Goal: Task Accomplishment & Management: Use online tool/utility

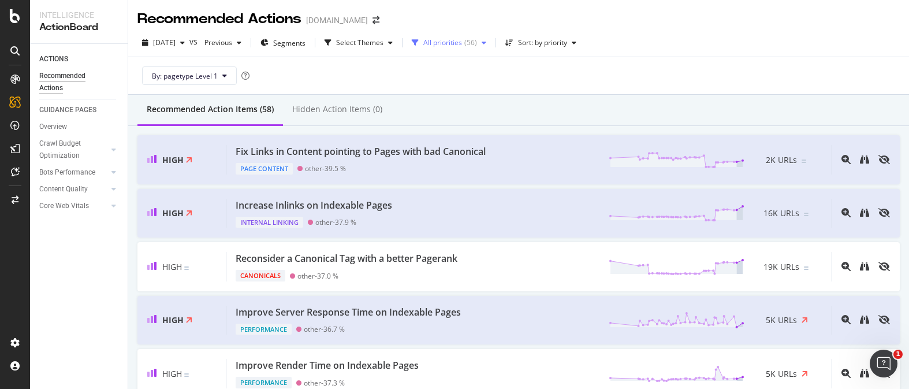
click at [457, 46] on div "All priorities" at bounding box center [442, 42] width 39 height 7
click at [447, 84] on div at bounding box center [443, 85] width 9 height 9
click at [641, 72] on div "By: pagetype Level 1" at bounding box center [518, 75] width 762 height 37
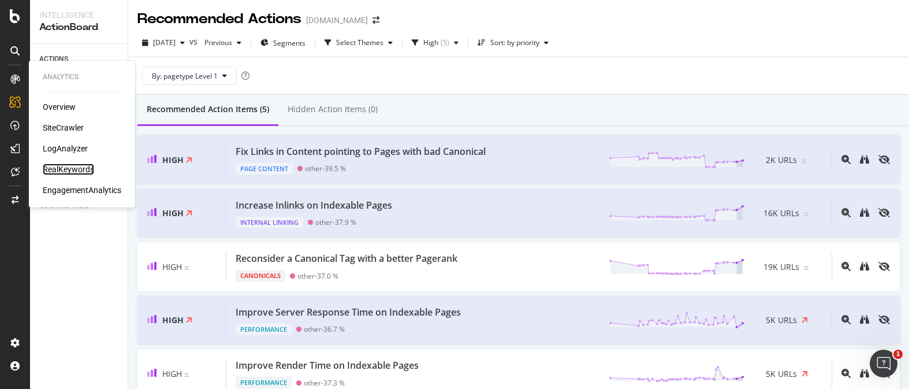
click at [80, 166] on div "RealKeywords" at bounding box center [68, 169] width 51 height 12
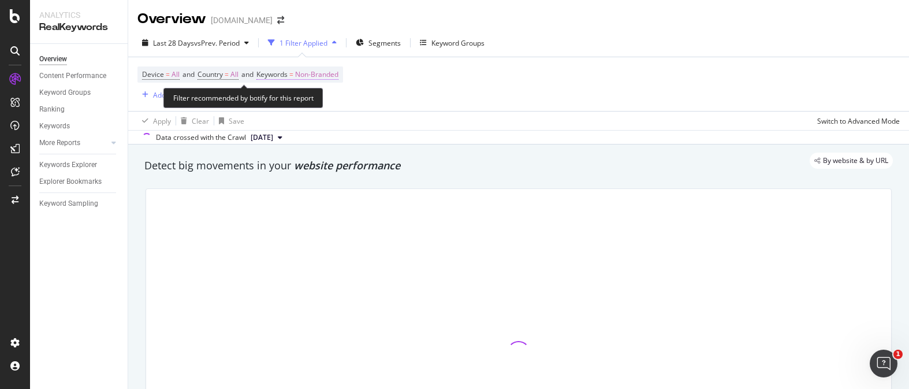
click at [327, 76] on span "Non-Branded" at bounding box center [316, 74] width 43 height 16
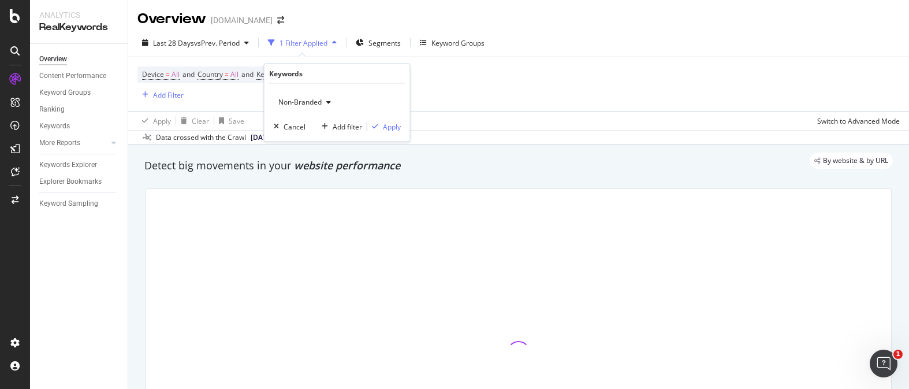
click at [310, 98] on span "Non-Branded" at bounding box center [298, 102] width 48 height 10
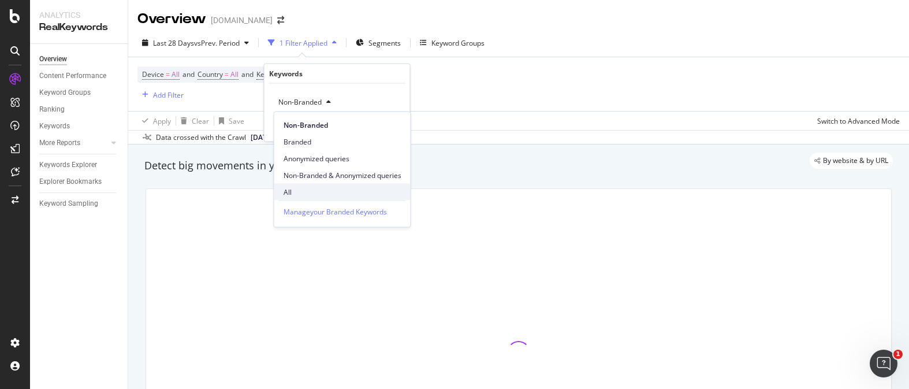
click at [293, 188] on span "All" at bounding box center [343, 192] width 118 height 10
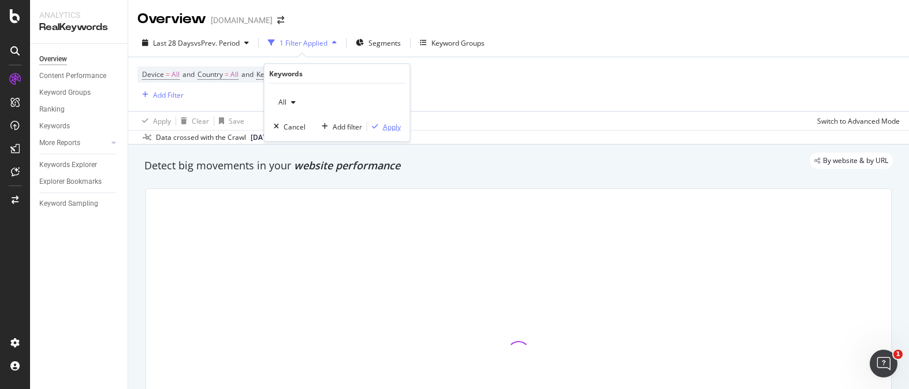
click at [385, 129] on div "Apply" at bounding box center [392, 126] width 18 height 10
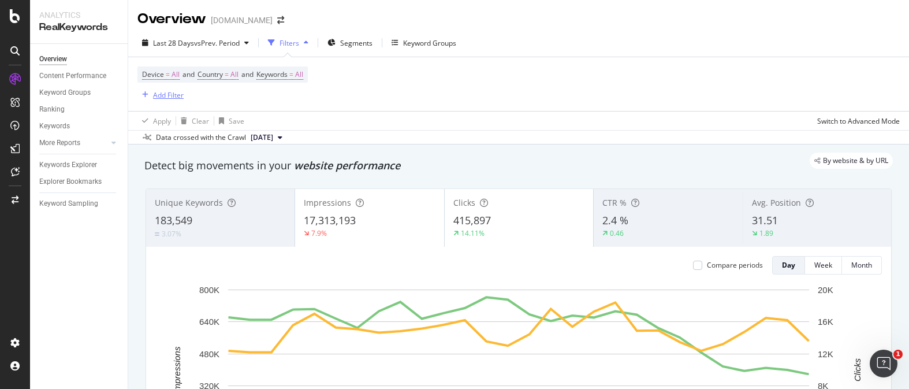
click at [177, 97] on div "Add Filter" at bounding box center [168, 95] width 31 height 10
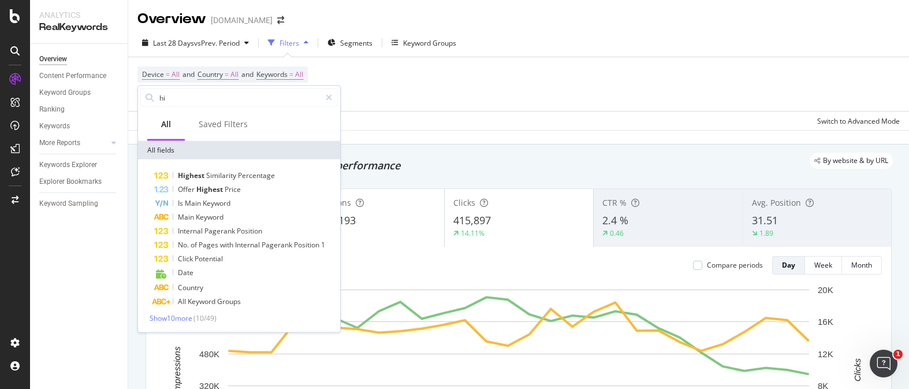
type input "h"
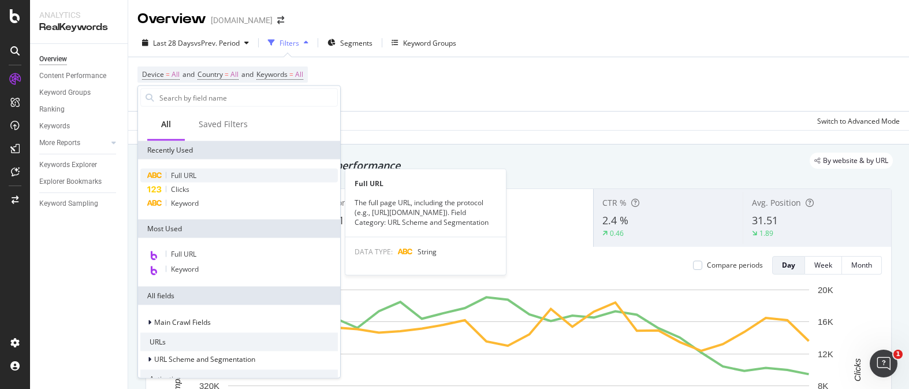
click at [185, 176] on span "Full URL" at bounding box center [183, 175] width 25 height 10
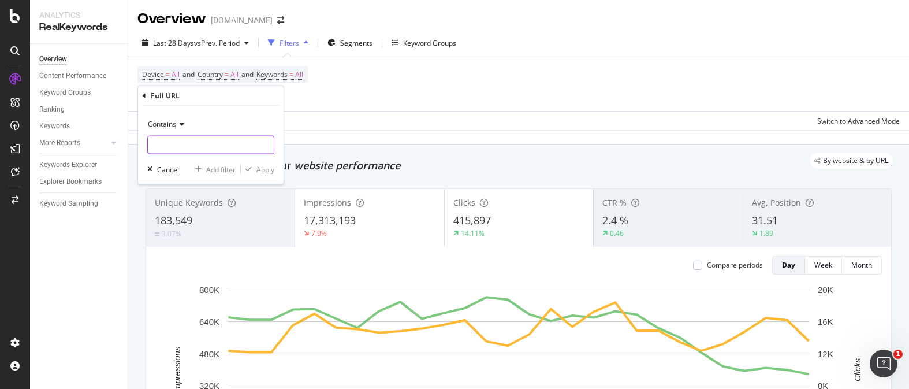
click at [219, 141] on input "text" at bounding box center [211, 145] width 126 height 18
type input "high-jewelry"
click at [251, 172] on icon "button" at bounding box center [248, 169] width 6 height 7
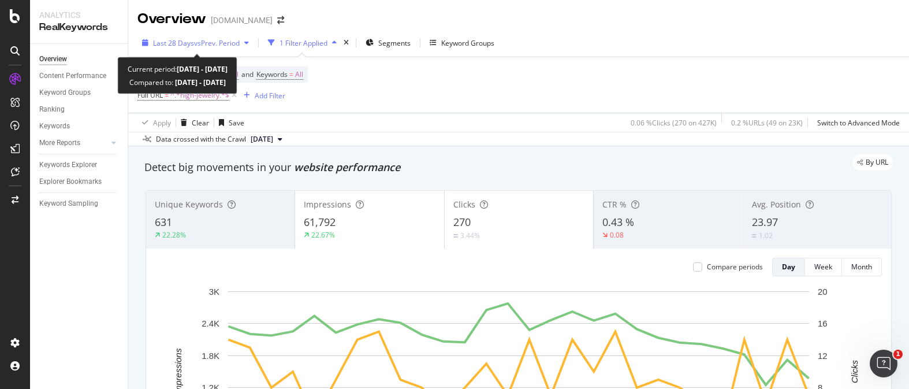
click at [227, 40] on span "vs Prev. Period" at bounding box center [217, 43] width 46 height 10
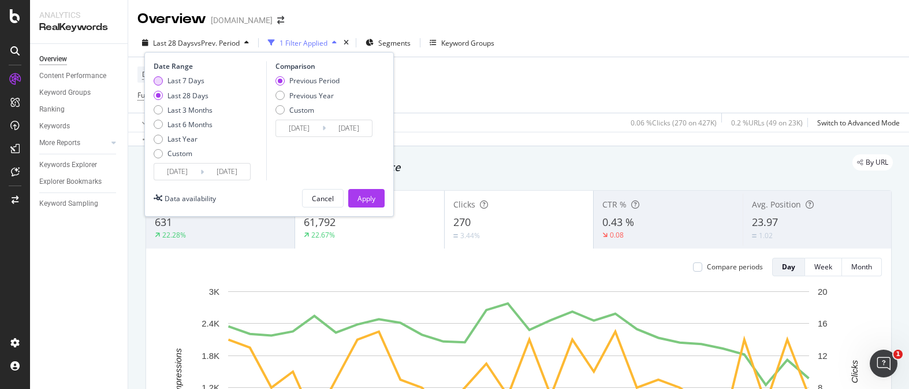
click at [163, 81] on div "Last 7 Days" at bounding box center [183, 81] width 59 height 10
type input "[DATE]"
drag, startPoint x: 379, startPoint y: 204, endPoint x: 542, endPoint y: 170, distance: 166.3
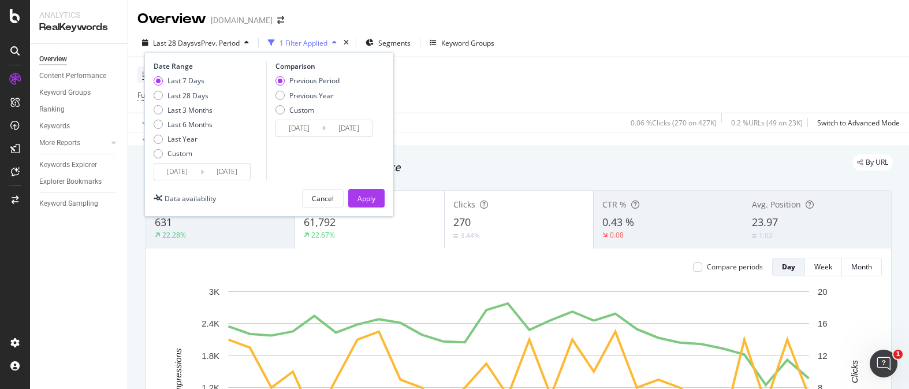
click at [379, 203] on button "Apply" at bounding box center [366, 198] width 36 height 18
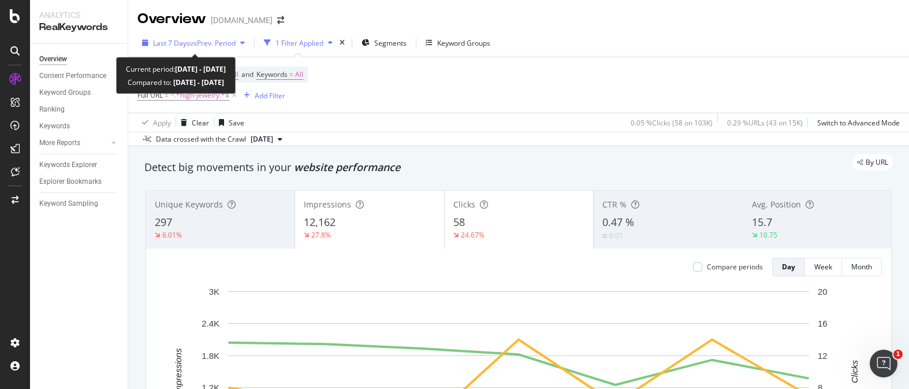
click at [181, 42] on span "Last 7 Days" at bounding box center [171, 43] width 37 height 10
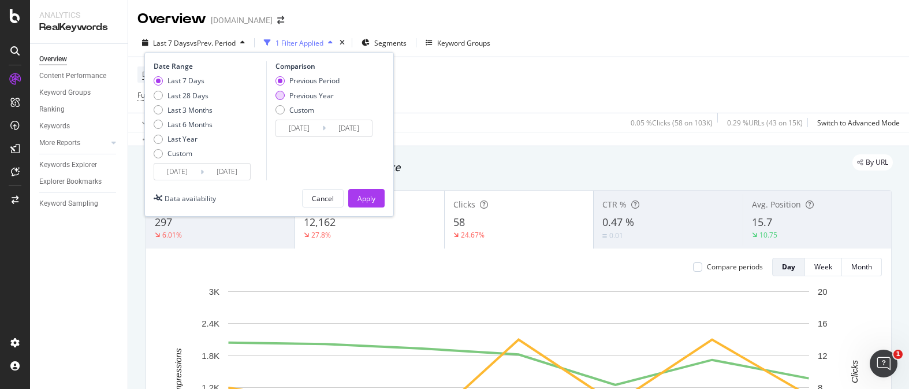
click at [286, 95] on div "Previous Year" at bounding box center [307, 96] width 64 height 10
type input "[DATE]"
click at [366, 195] on div "Apply" at bounding box center [366, 198] width 18 height 10
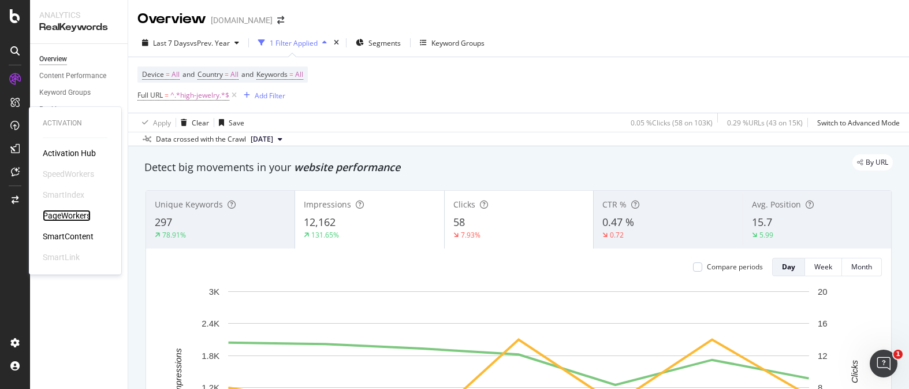
click at [81, 210] on div "PageWorkers" at bounding box center [67, 216] width 48 height 12
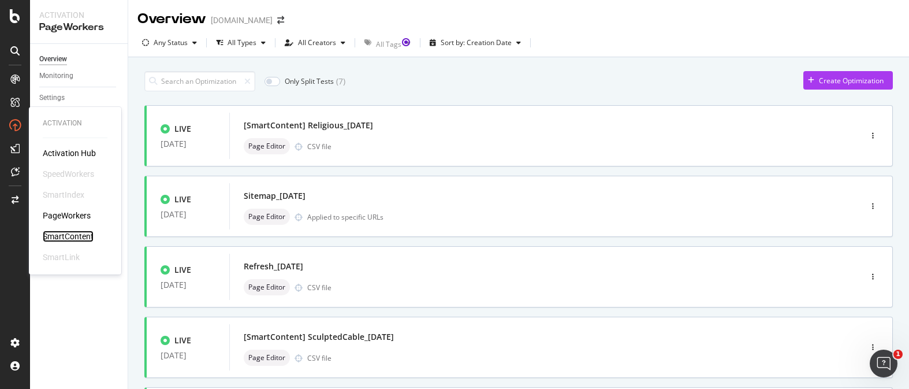
click at [81, 239] on div "SmartContent" at bounding box center [68, 236] width 51 height 12
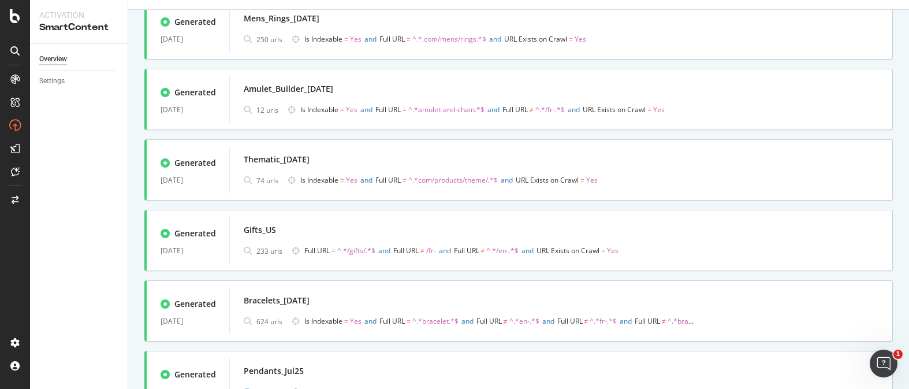
scroll to position [435, 0]
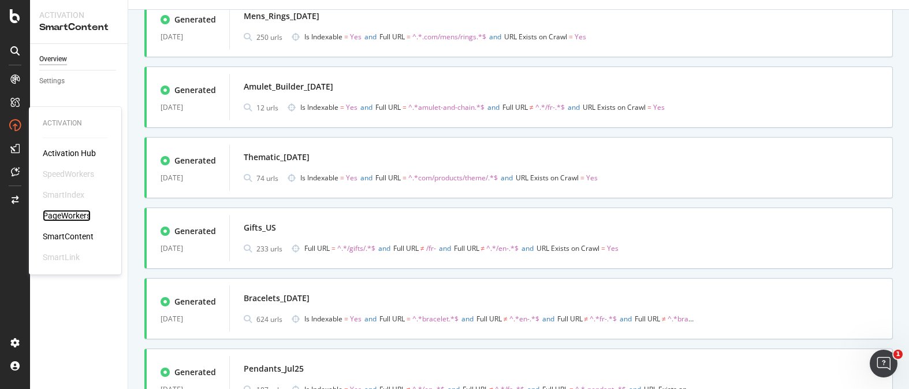
click at [86, 218] on div "PageWorkers" at bounding box center [67, 216] width 48 height 12
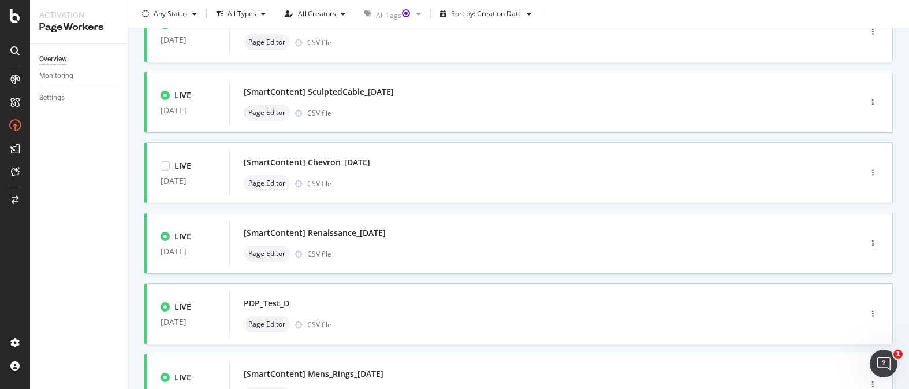
scroll to position [245, 0]
click at [415, 300] on div "PDP_Test_D" at bounding box center [528, 303] width 568 height 16
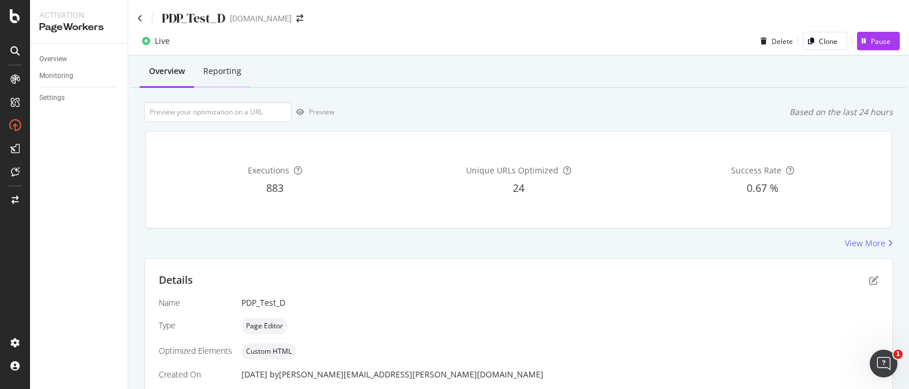
click at [233, 76] on div "Reporting" at bounding box center [222, 71] width 38 height 12
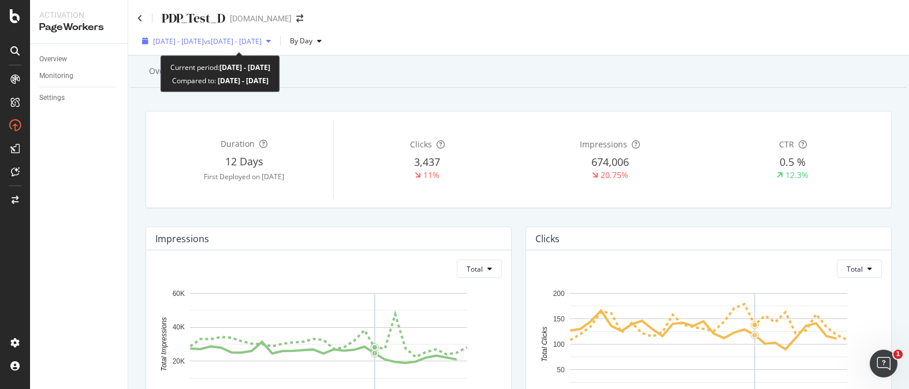
click at [166, 46] on div "[DATE] - [DATE] vs [DATE] - [DATE]" at bounding box center [206, 40] width 138 height 17
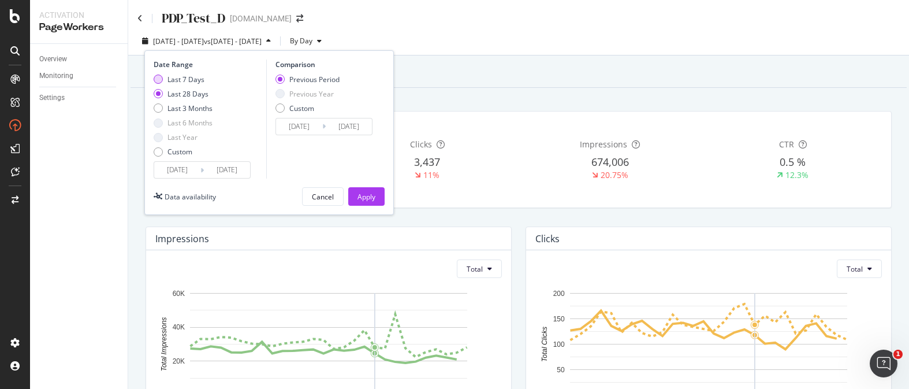
click at [162, 79] on div "Last 7 Days" at bounding box center [158, 78] width 9 height 9
type input "[DATE]"
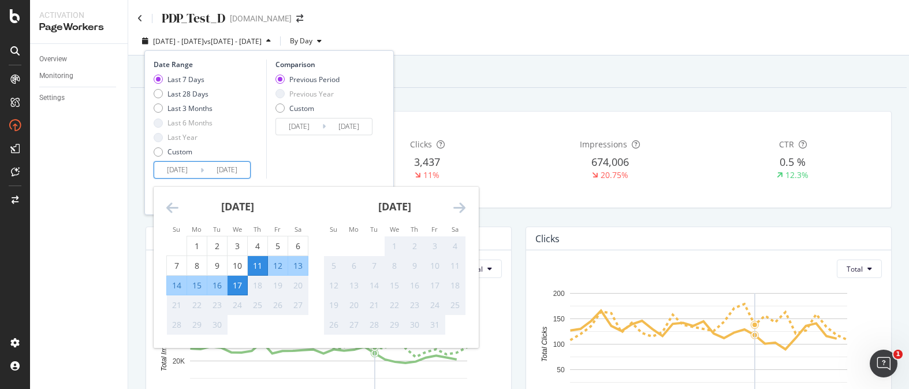
click at [191, 165] on input "[DATE]" at bounding box center [177, 170] width 46 height 16
click at [316, 153] on div "Comparison Previous Period Previous Year Custom [DATE] Navigate forward to inte…" at bounding box center [321, 118] width 110 height 119
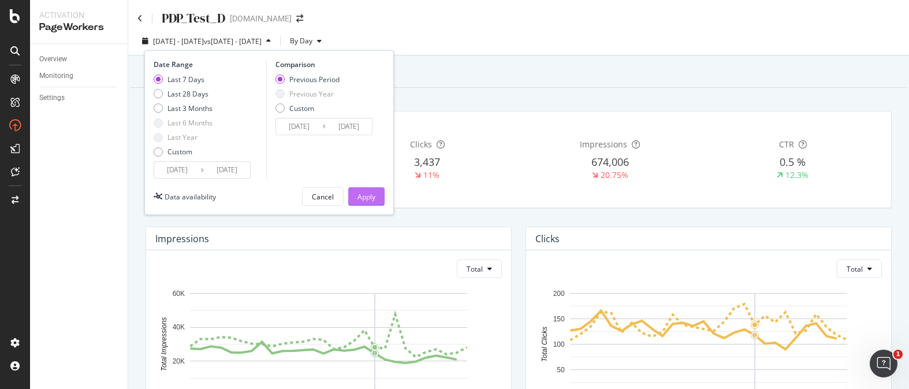
click at [362, 194] on div "Apply" at bounding box center [366, 197] width 18 height 10
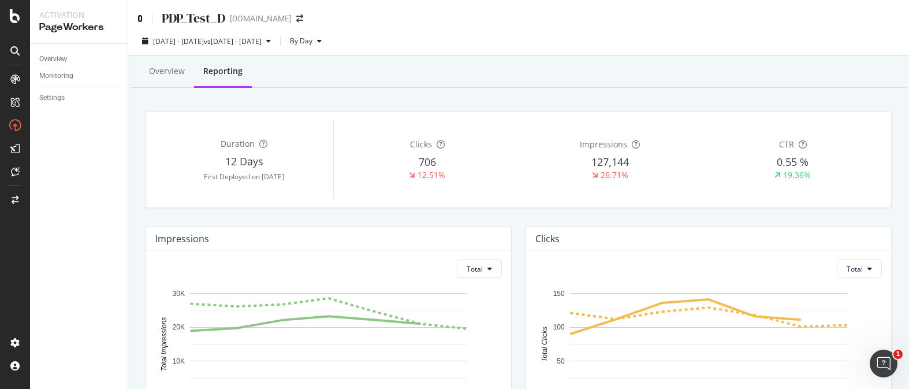
click at [139, 20] on icon at bounding box center [139, 18] width 5 height 8
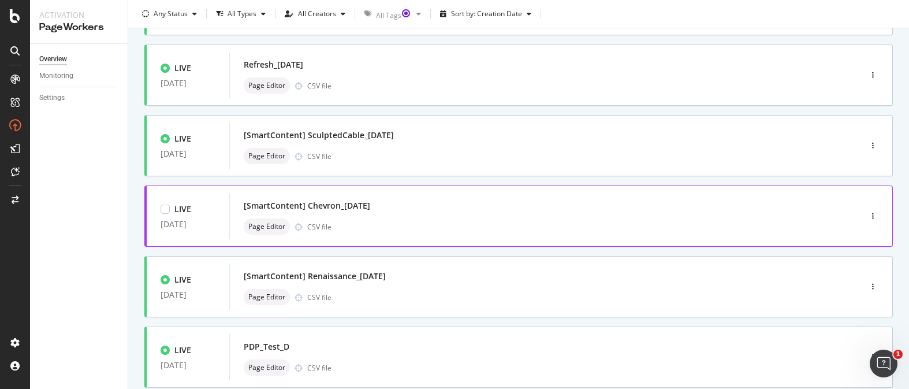
scroll to position [189, 0]
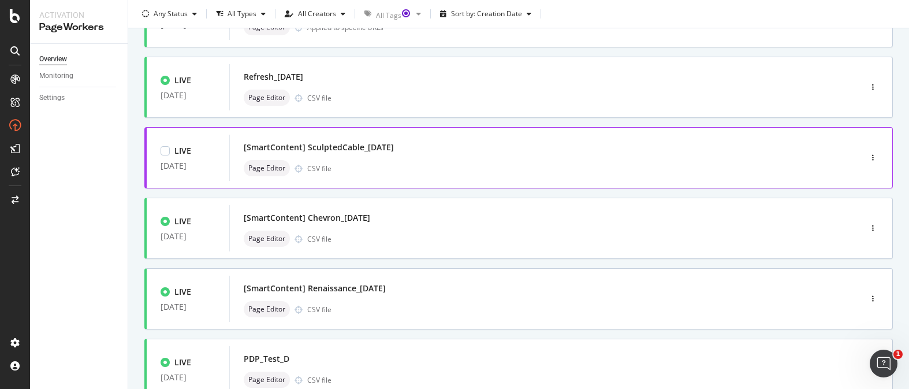
click at [563, 188] on div "LIVE [DATE] [SmartContent] SculptedCable_[DATE] Page Editor CSV file" at bounding box center [518, 157] width 748 height 61
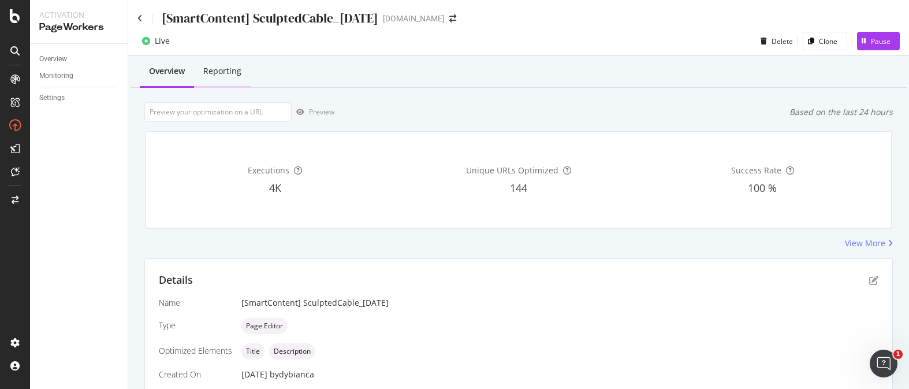
click at [216, 76] on div "Reporting" at bounding box center [222, 71] width 38 height 12
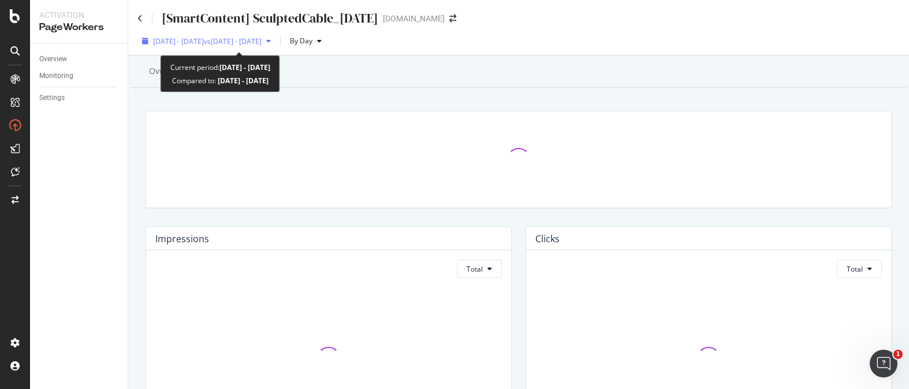
click at [262, 42] on span "vs [DATE] - [DATE]" at bounding box center [233, 41] width 58 height 10
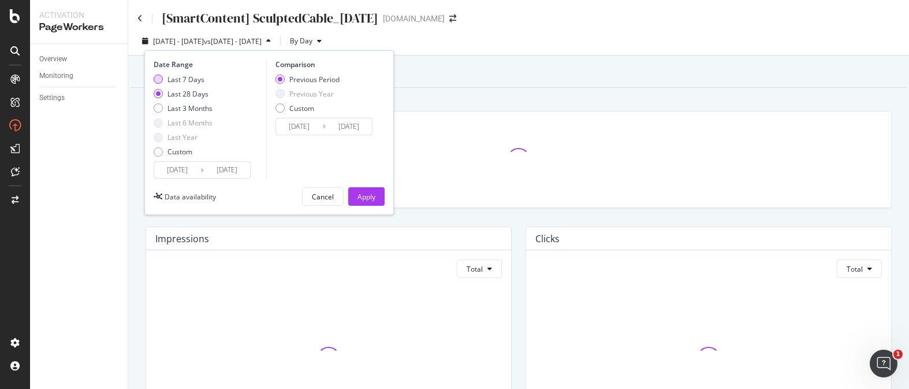
click at [159, 78] on div "Last 7 Days" at bounding box center [158, 78] width 9 height 9
type input "[DATE]"
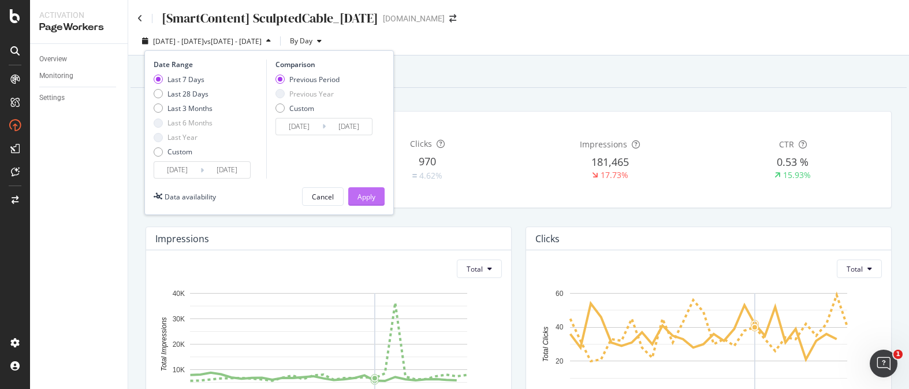
click at [372, 189] on div "Apply" at bounding box center [366, 196] width 18 height 17
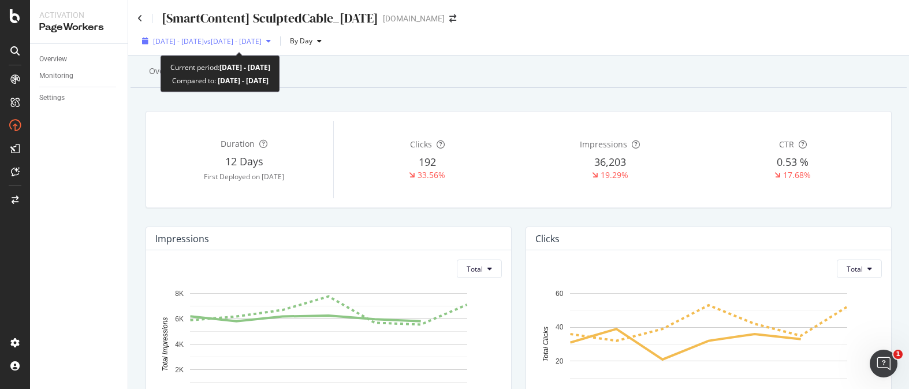
click at [191, 44] on span "[DATE] - [DATE]" at bounding box center [178, 41] width 51 height 10
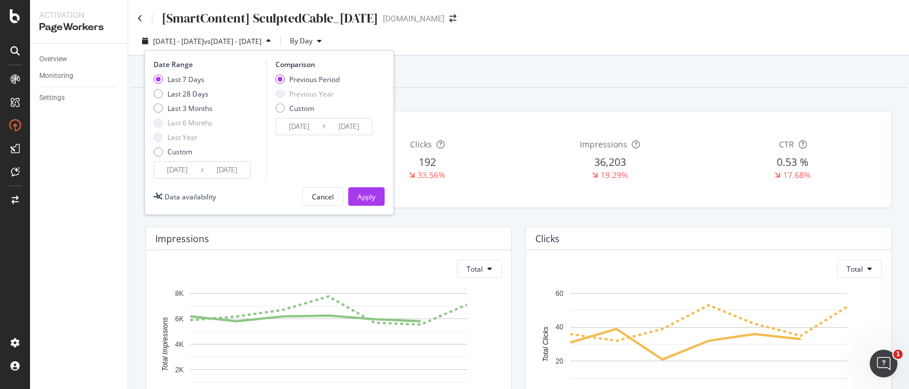
click at [552, 39] on div "[DATE] - [DATE] vs [DATE] - [DATE] By Day Date Range Last 7 Days Last 28 Days L…" at bounding box center [518, 43] width 781 height 23
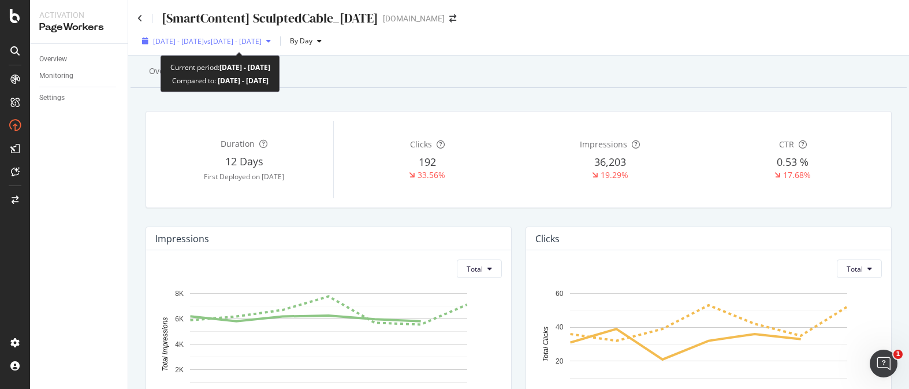
click at [189, 45] on span "[DATE] - [DATE]" at bounding box center [178, 41] width 51 height 10
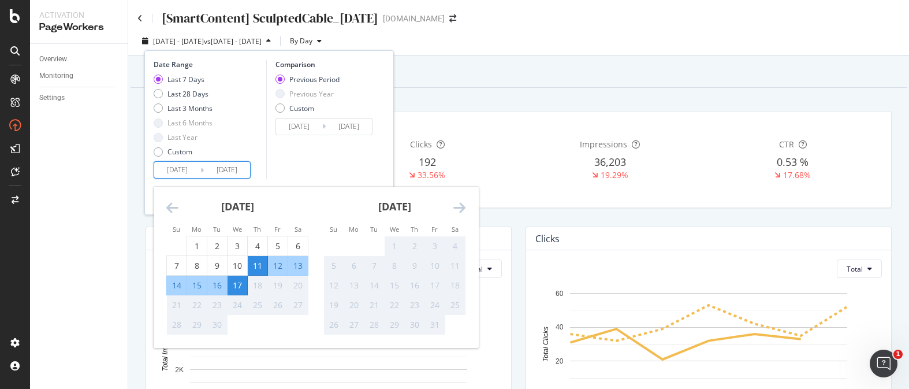
click at [206, 167] on input "[DATE]" at bounding box center [227, 170] width 46 height 16
click at [202, 262] on div "8" at bounding box center [197, 266] width 20 height 12
type input "[DATE]"
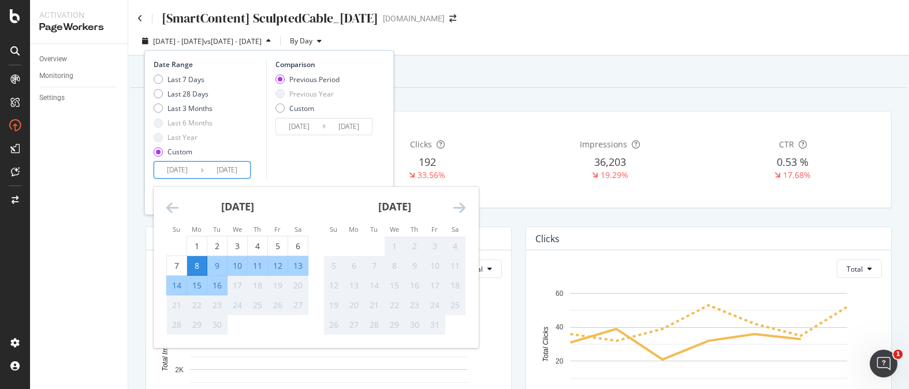
click at [303, 264] on div "13" at bounding box center [298, 266] width 20 height 12
type input "[DATE]"
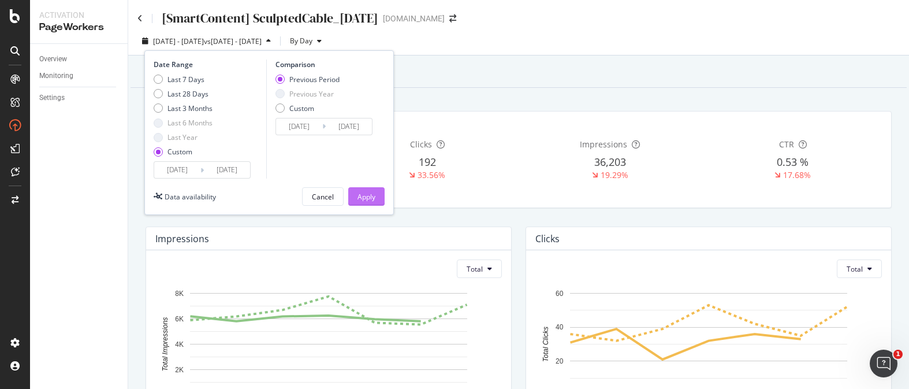
click at [374, 199] on button "Apply" at bounding box center [366, 196] width 36 height 18
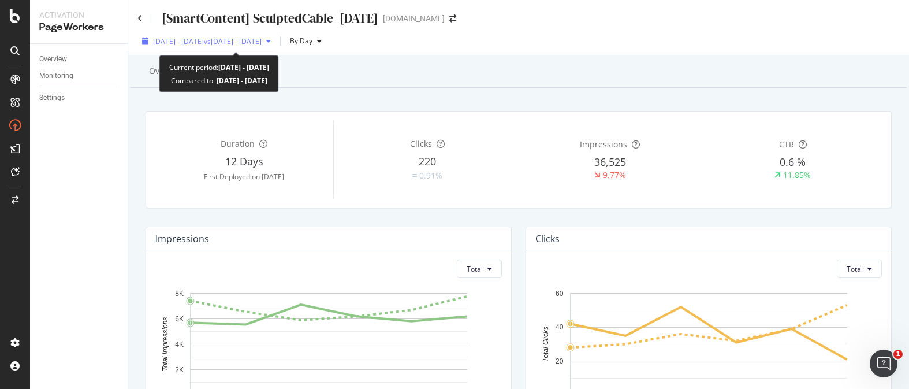
click at [204, 43] on span "[DATE] - [DATE]" at bounding box center [178, 41] width 51 height 10
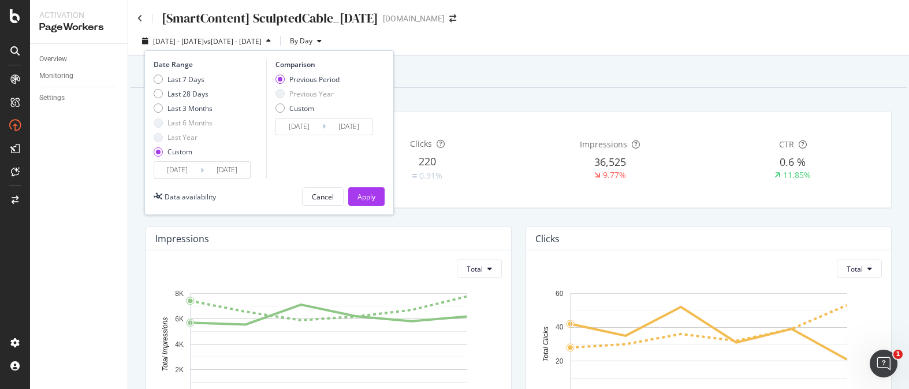
click at [193, 165] on input "[DATE]" at bounding box center [177, 170] width 46 height 16
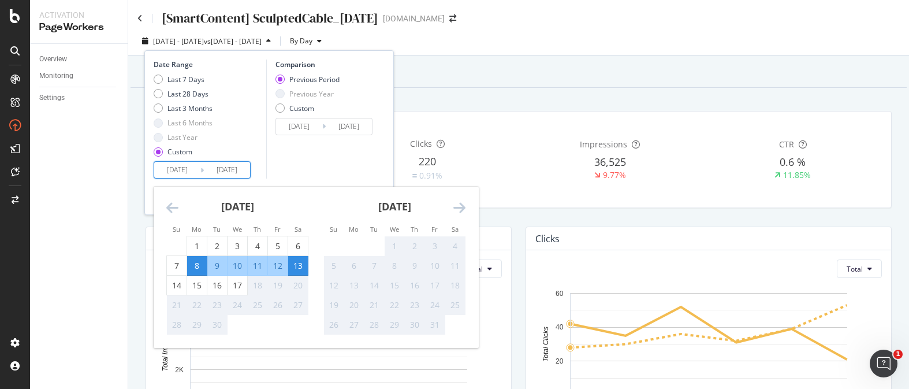
click at [502, 83] on div "Overview Reporting" at bounding box center [519, 72] width 776 height 31
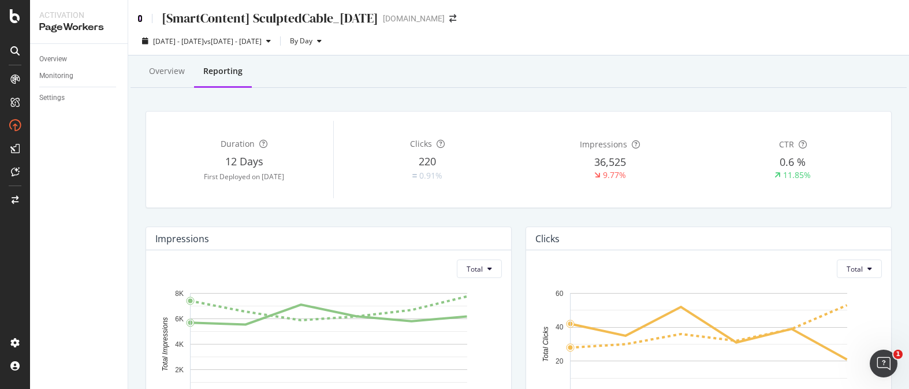
click at [140, 17] on icon at bounding box center [139, 18] width 5 height 8
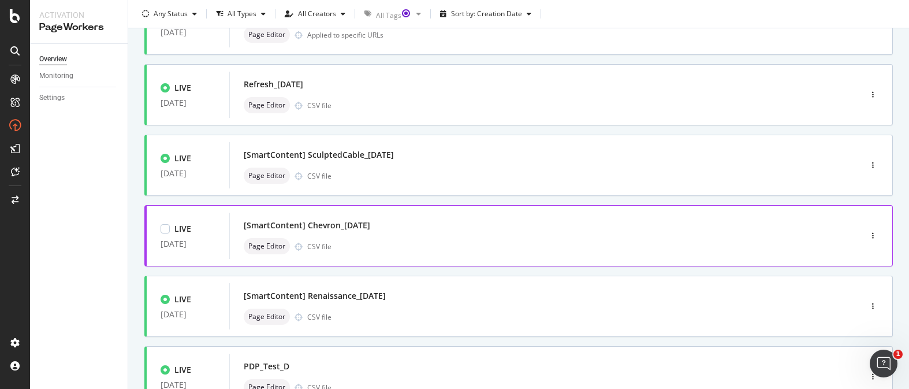
scroll to position [187, 0]
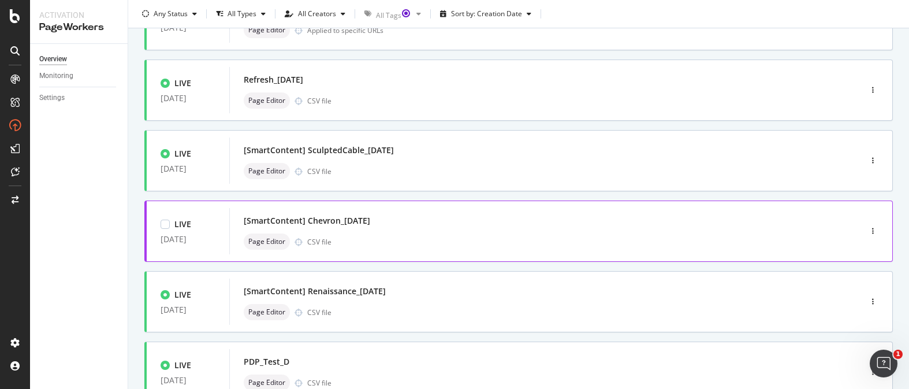
click at [528, 232] on div "[SmartContent] Chevron_[DATE] Page Editor CSV file" at bounding box center [528, 231] width 568 height 37
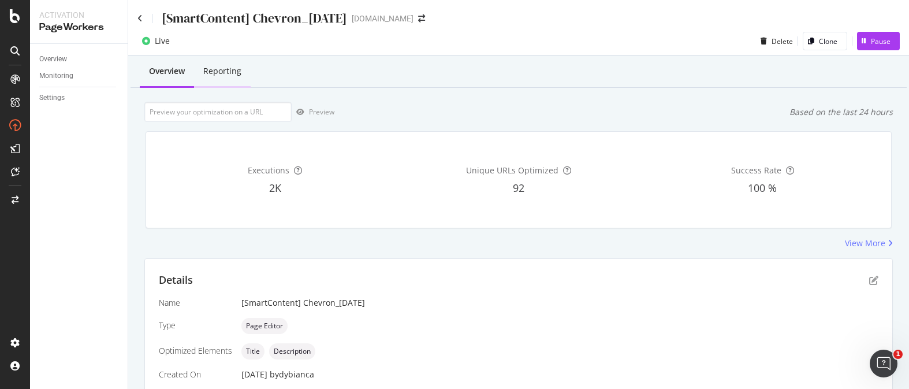
click at [234, 77] on div "Reporting" at bounding box center [222, 72] width 57 height 32
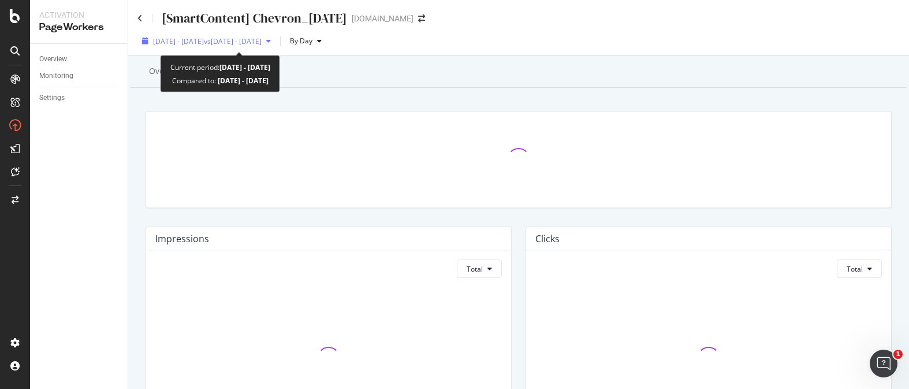
click at [258, 45] on span "vs [DATE] - [DATE]" at bounding box center [233, 41] width 58 height 10
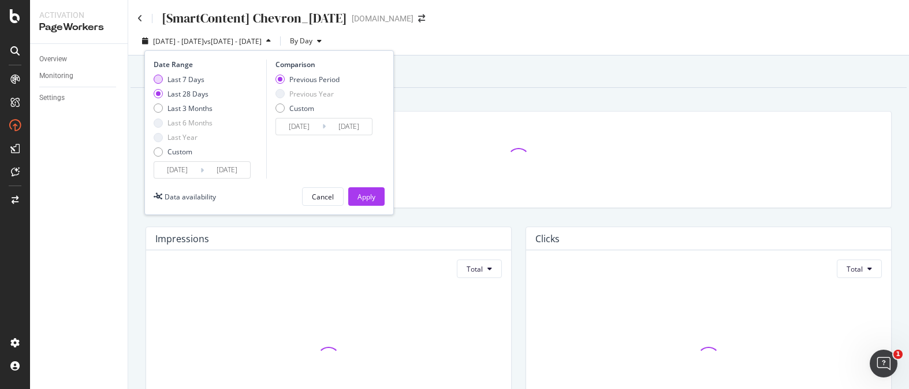
click at [158, 80] on div "Last 7 Days" at bounding box center [158, 78] width 9 height 9
type input "[DATE]"
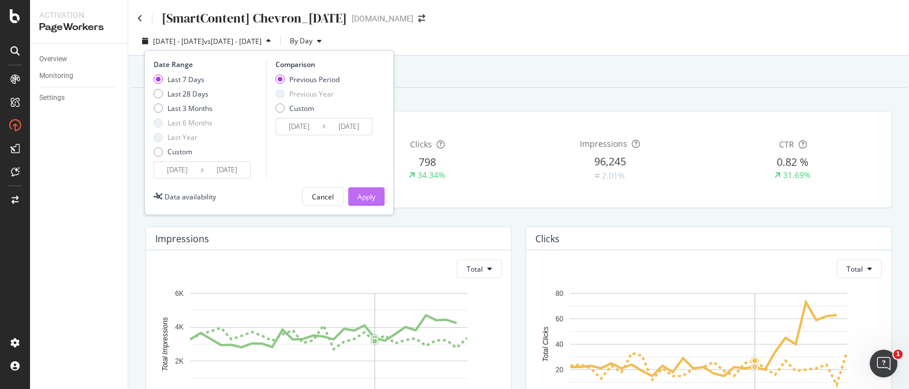
click at [372, 198] on div "Apply" at bounding box center [366, 197] width 18 height 10
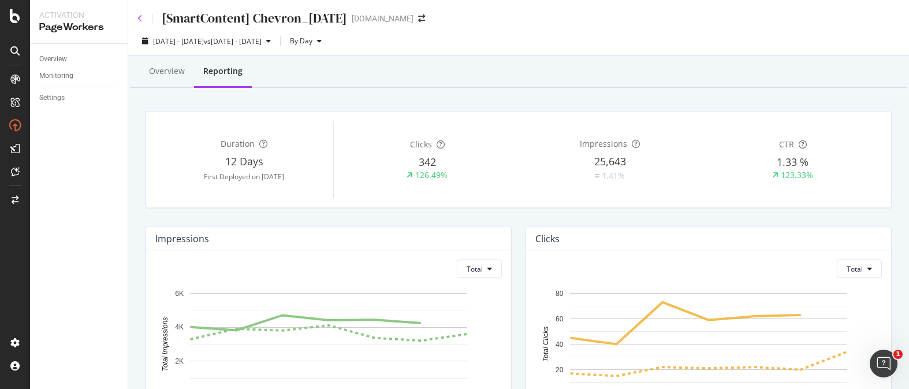
click at [138, 18] on div "[SmartContent] Chevron_[DATE]" at bounding box center [242, 18] width 210 height 18
click at [137, 18] on icon at bounding box center [139, 18] width 5 height 8
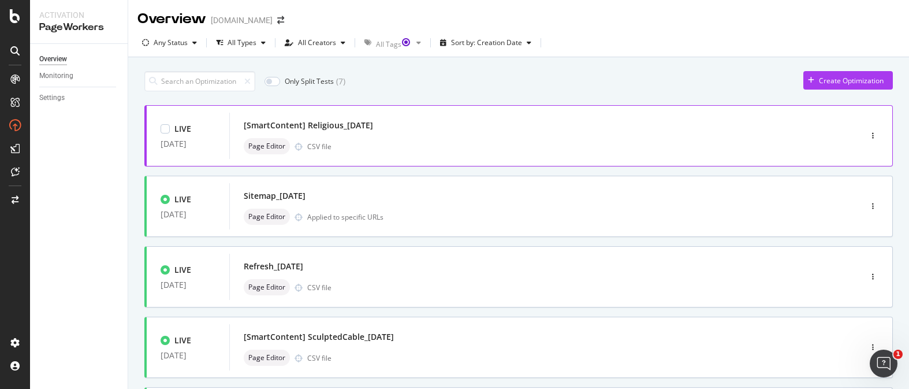
click at [550, 163] on div "LIVE [DATE] [SmartContent] Religious_[DATE] Page Editor CSV file" at bounding box center [518, 135] width 748 height 61
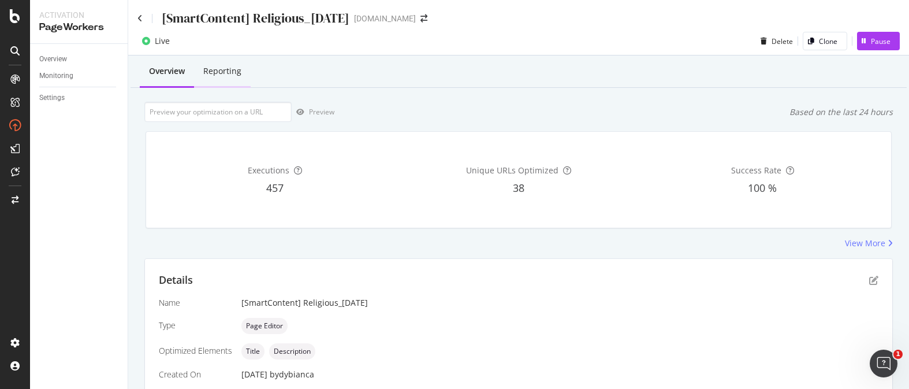
click at [223, 77] on div "Reporting" at bounding box center [222, 72] width 57 height 32
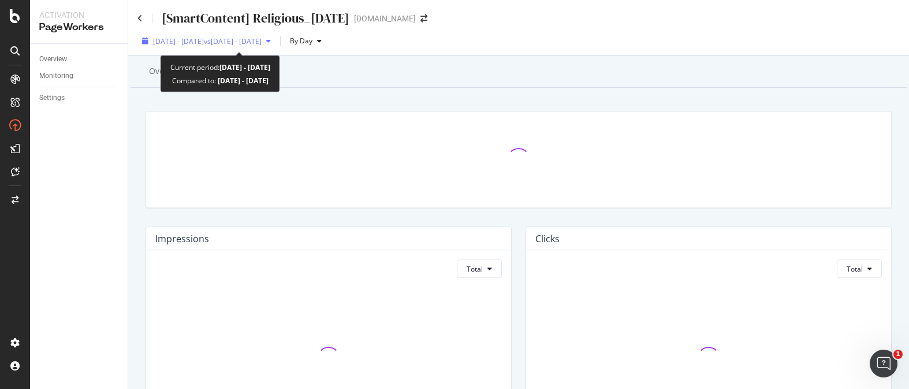
click at [248, 46] on div "[DATE] - [DATE] vs [DATE] - [DATE]" at bounding box center [206, 40] width 138 height 17
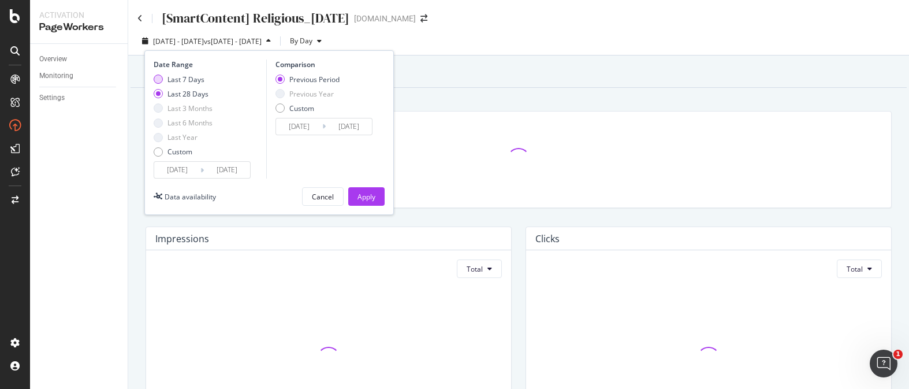
click at [162, 79] on div "Last 7 Days" at bounding box center [158, 78] width 9 height 9
type input "[DATE]"
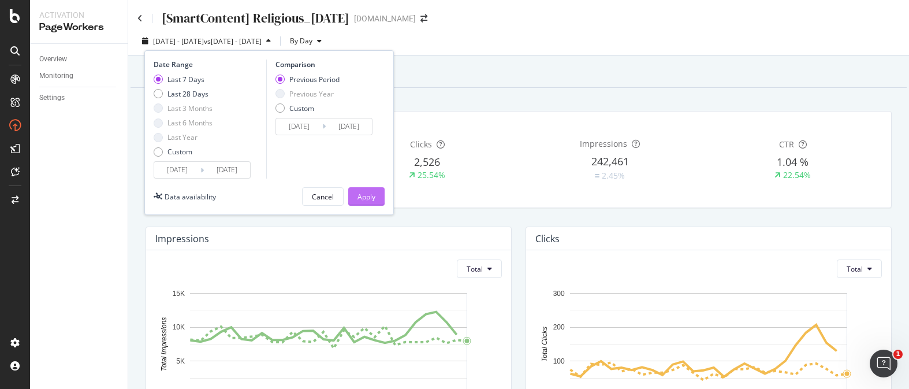
click at [361, 194] on div "Apply" at bounding box center [366, 197] width 18 height 10
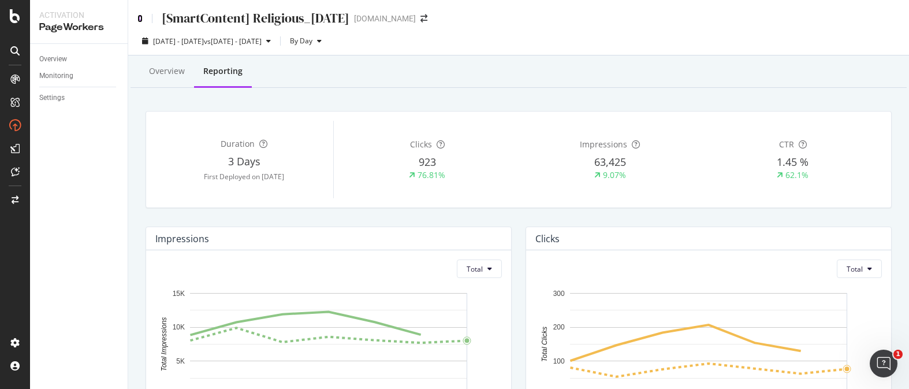
click at [140, 17] on icon at bounding box center [139, 18] width 5 height 8
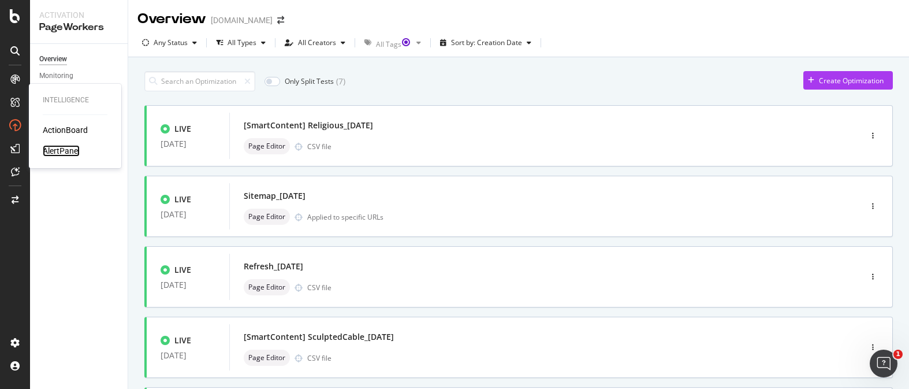
click at [64, 152] on div "AlertPanel" at bounding box center [61, 151] width 37 height 12
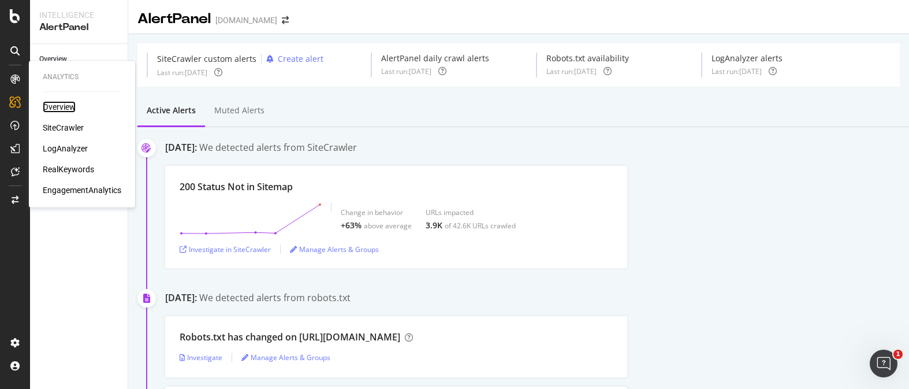
click at [60, 105] on div "Overview" at bounding box center [59, 107] width 33 height 12
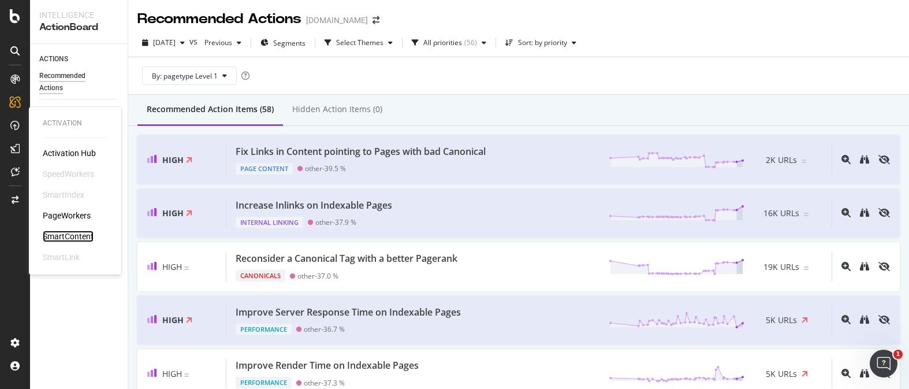
click at [84, 231] on div "SmartContent" at bounding box center [68, 236] width 51 height 12
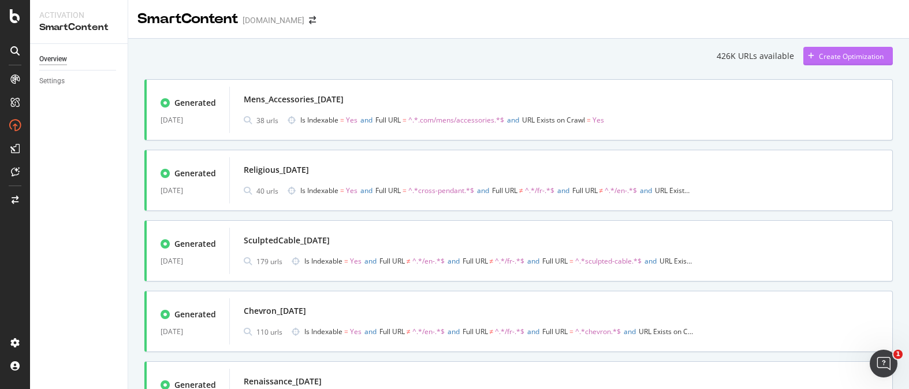
click at [830, 47] on div "Create Optimization" at bounding box center [843, 55] width 80 height 17
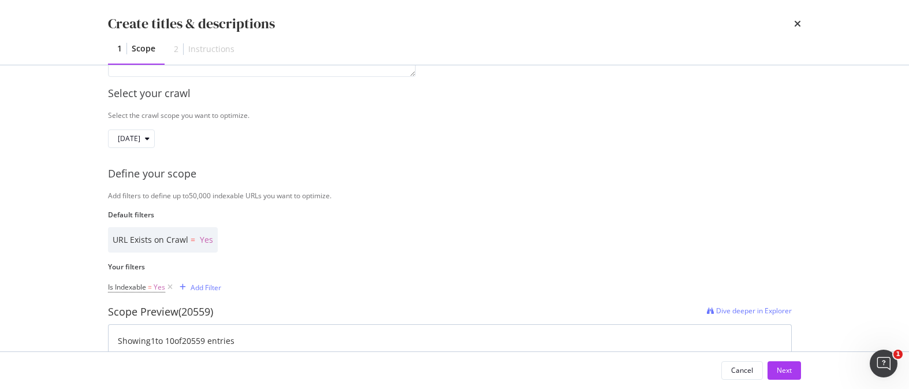
scroll to position [168, 0]
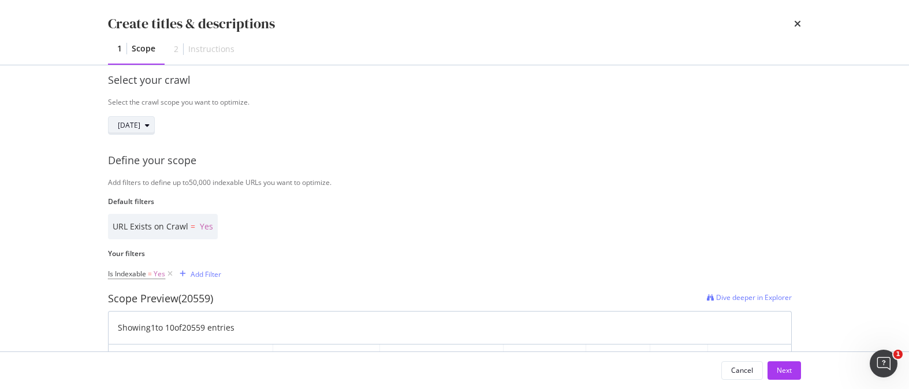
type input "High_Jewelry_Sep25"
click at [140, 128] on span "[DATE]" at bounding box center [129, 125] width 23 height 10
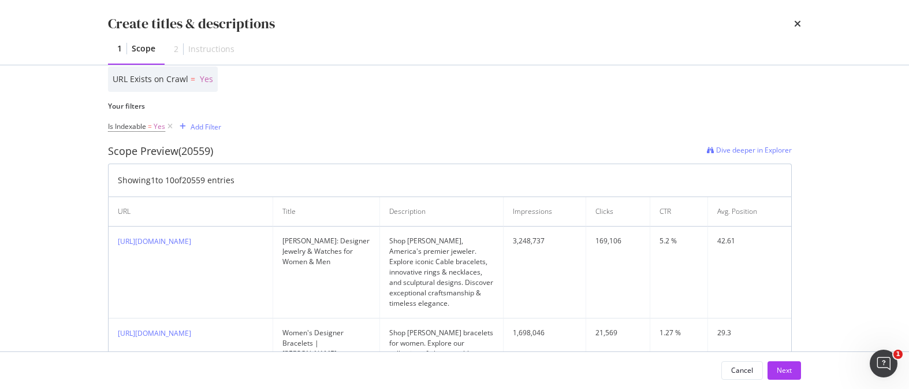
scroll to position [296, 0]
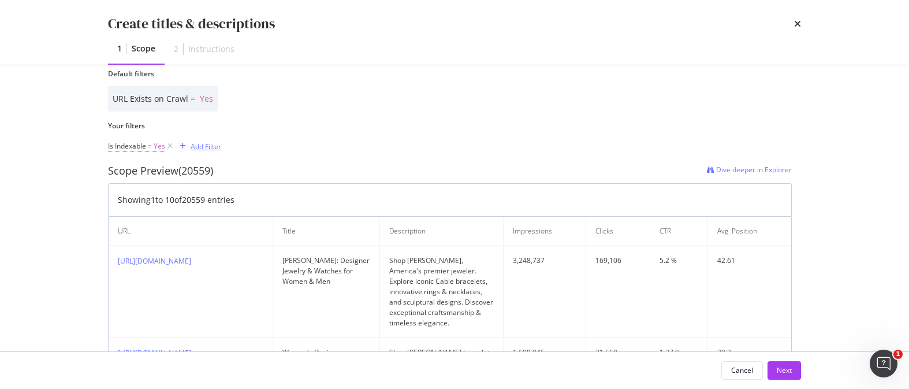
click at [214, 146] on div "Add Filter" at bounding box center [206, 146] width 31 height 10
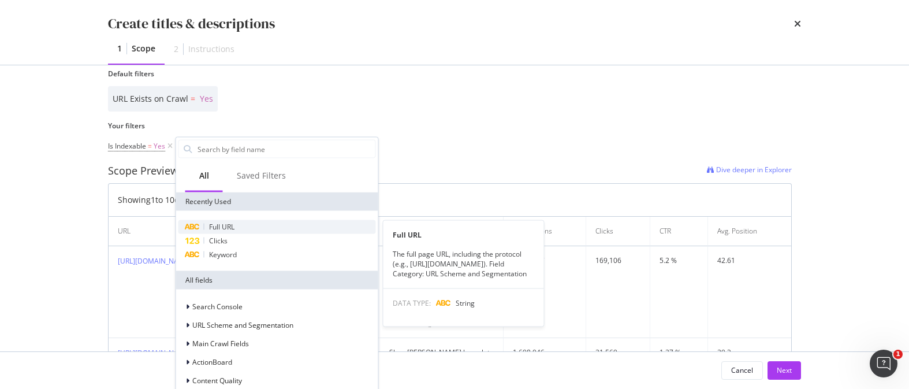
click at [219, 228] on span "Full URL" at bounding box center [221, 227] width 25 height 10
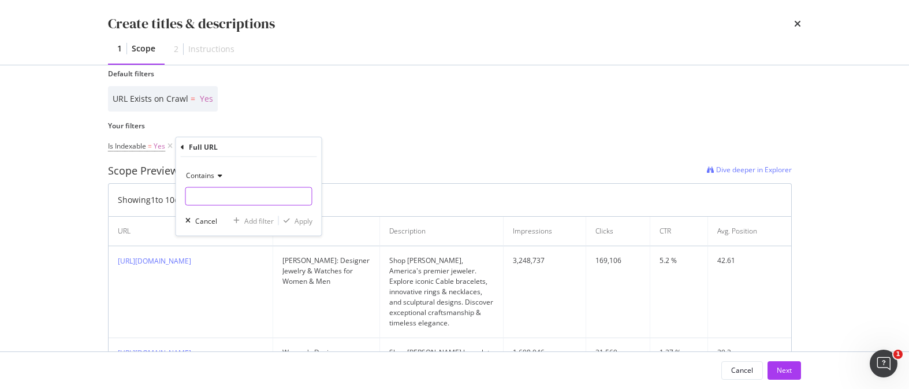
click at [237, 195] on input "Name" at bounding box center [249, 196] width 126 height 18
click at [249, 199] on input ".com/high" at bounding box center [240, 196] width 109 height 18
type input ".com/high-jewelry"
click at [301, 222] on div "Apply" at bounding box center [304, 220] width 18 height 10
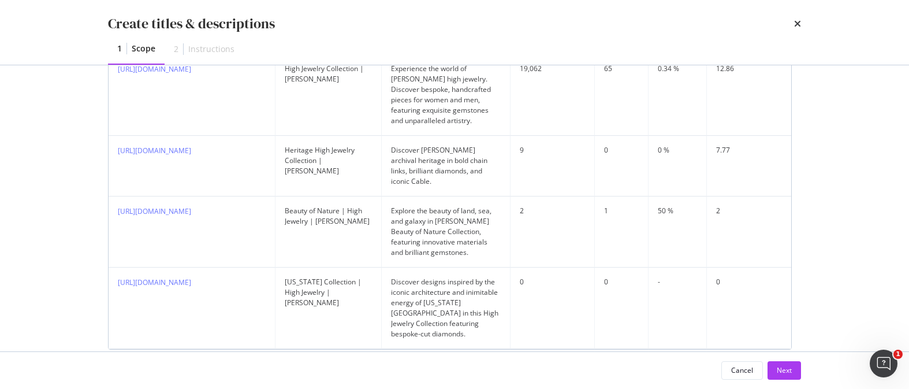
scroll to position [498, 0]
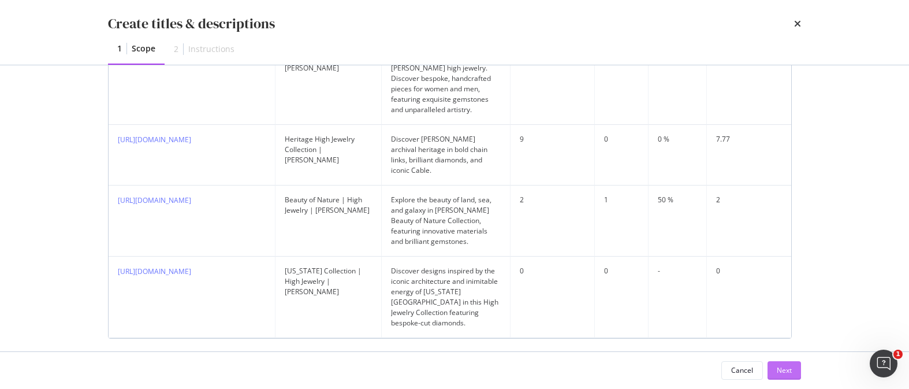
click at [788, 367] on div "Next" at bounding box center [784, 370] width 15 height 10
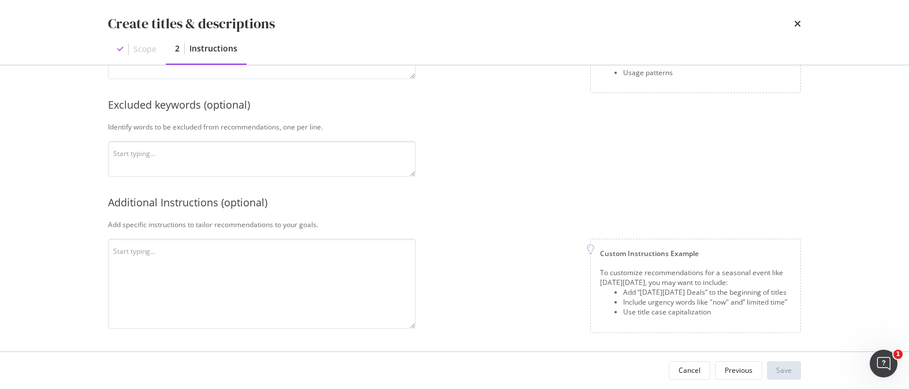
scroll to position [0, 0]
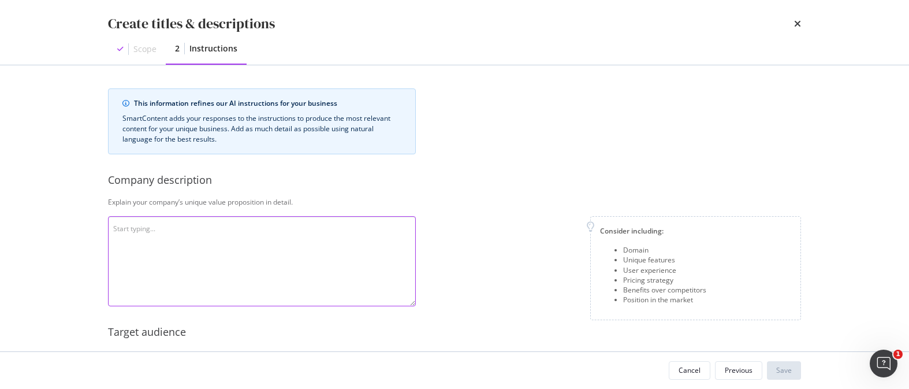
click at [171, 240] on textarea "modal" at bounding box center [262, 261] width 308 height 90
paste textarea "David Yurman is an American luxury jewelry and timepiece company founded in 198…"
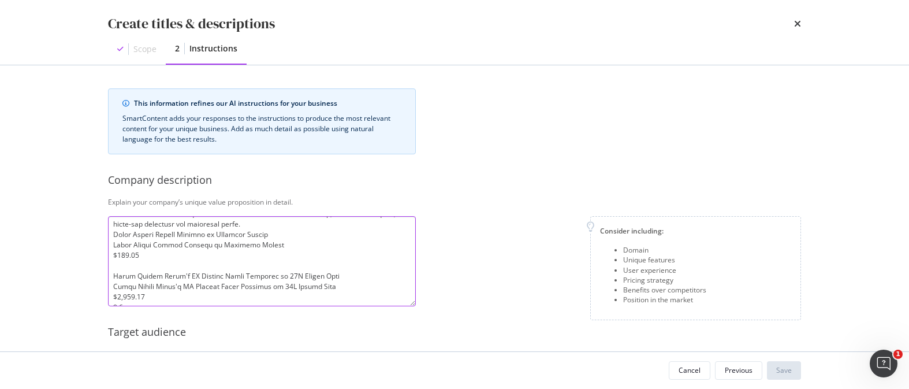
scroll to position [239, 0]
drag, startPoint x: 122, startPoint y: 299, endPoint x: 108, endPoint y: 232, distance: 68.4
click at [108, 232] on textarea "modal" at bounding box center [262, 261] width 308 height 90
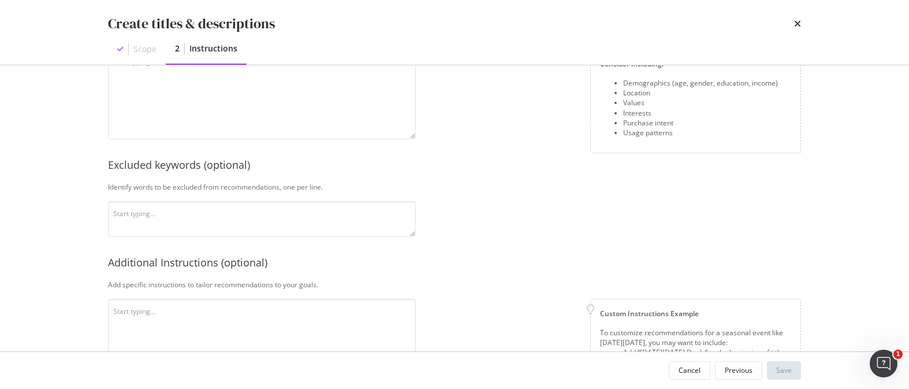
scroll to position [318, 0]
type textarea "David Yurman is an American luxury jewelry and timepiece company founded in 198…"
click at [236, 105] on textarea "modal" at bounding box center [262, 95] width 308 height 90
paste textarea "The audience for high jewelry consists of ultra-high-net-worth individuals and …"
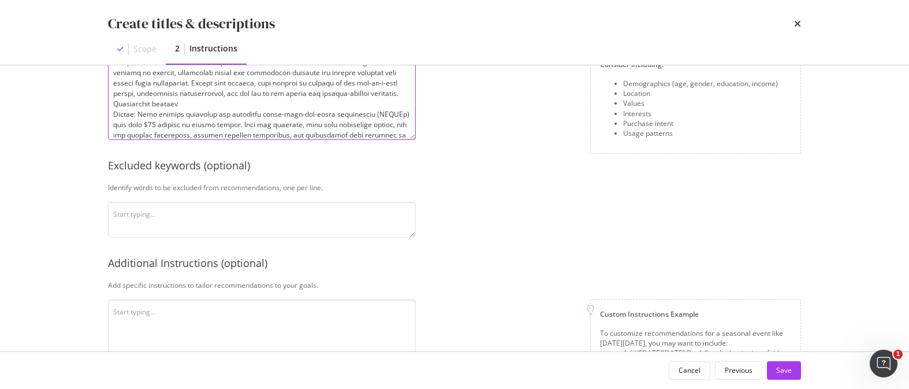
scroll to position [208, 0]
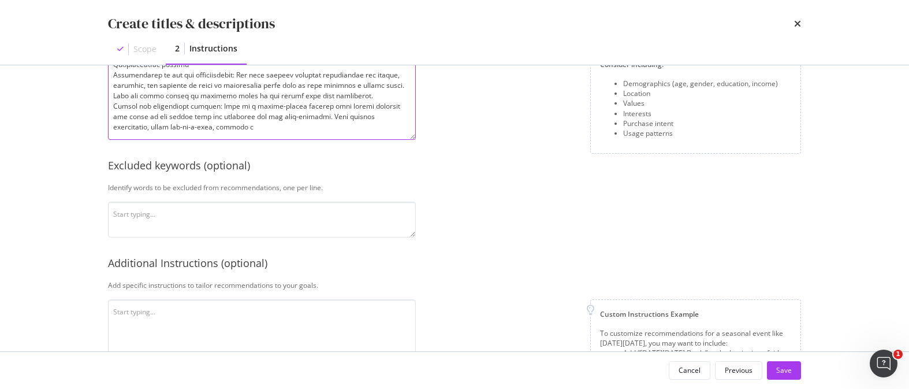
click at [211, 133] on textarea "modal" at bounding box center [262, 95] width 308 height 90
drag, startPoint x: 321, startPoint y: 118, endPoint x: 332, endPoint y: 132, distance: 17.7
click at [332, 132] on textarea "modal" at bounding box center [262, 95] width 308 height 90
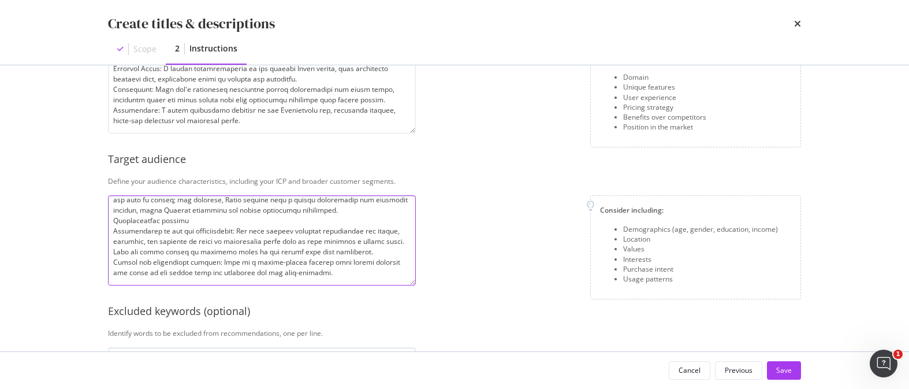
scroll to position [0, 0]
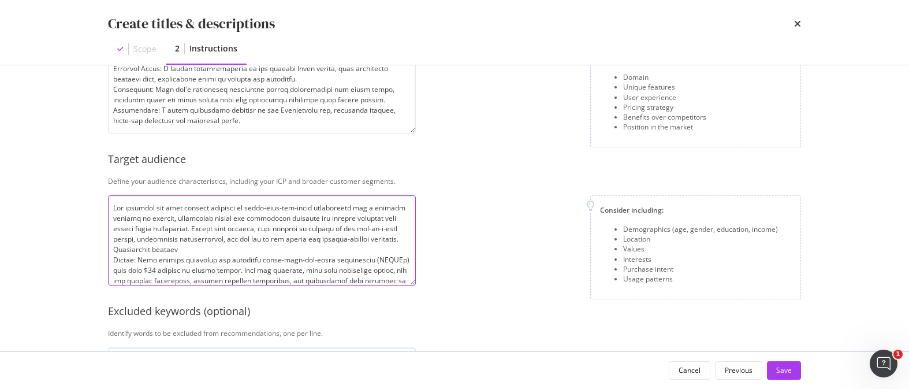
drag, startPoint x: 293, startPoint y: 223, endPoint x: 327, endPoint y: 184, distance: 52.4
click at [276, 137] on div "This information refines our AI instructions for your business SmartContent add…" at bounding box center [454, 225] width 693 height 619
click at [225, 202] on textarea "modal" at bounding box center [262, 240] width 308 height 90
click at [110, 217] on textarea "modal" at bounding box center [262, 240] width 308 height 90
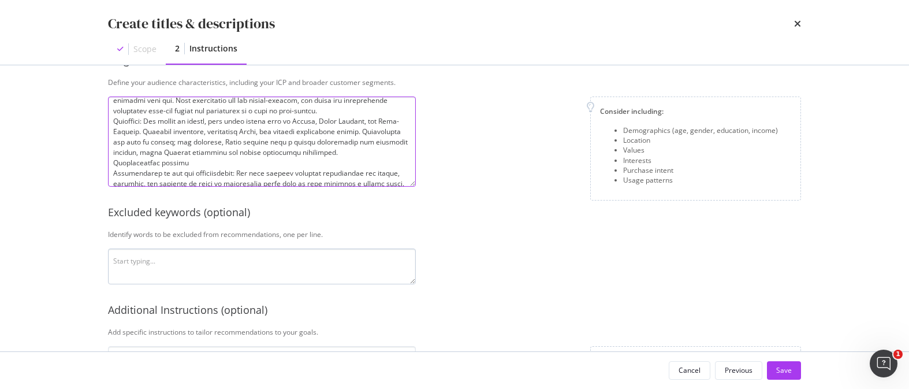
scroll to position [277, 0]
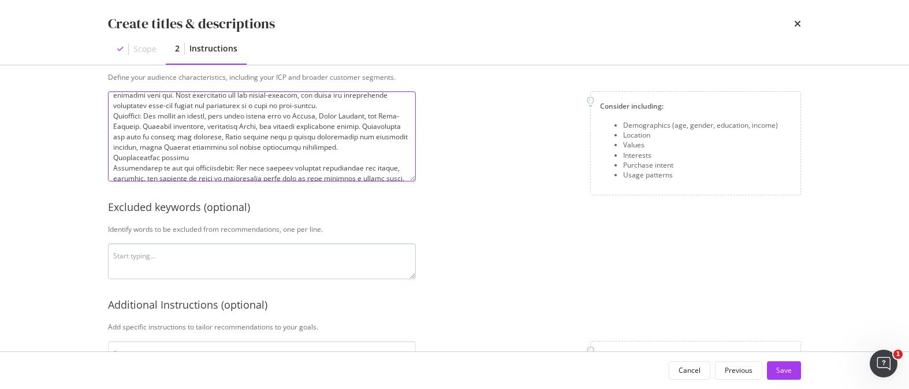
type textarea "The audience for high jewelry consists of ultra-high-net-worth individuals and …"
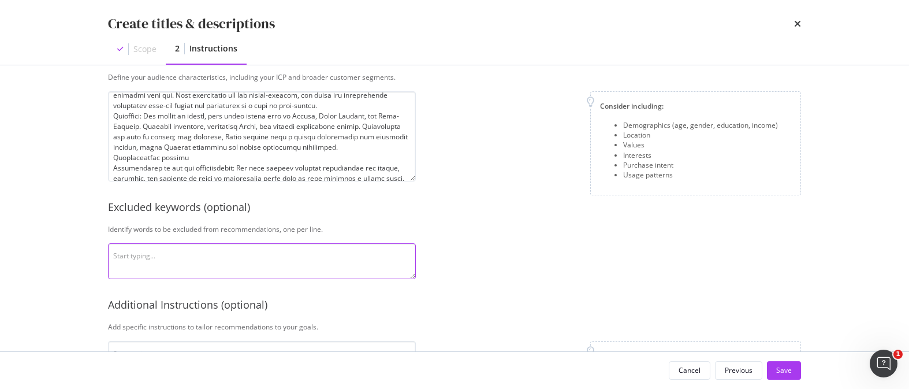
click at [289, 255] on textarea "modal" at bounding box center [262, 261] width 308 height 36
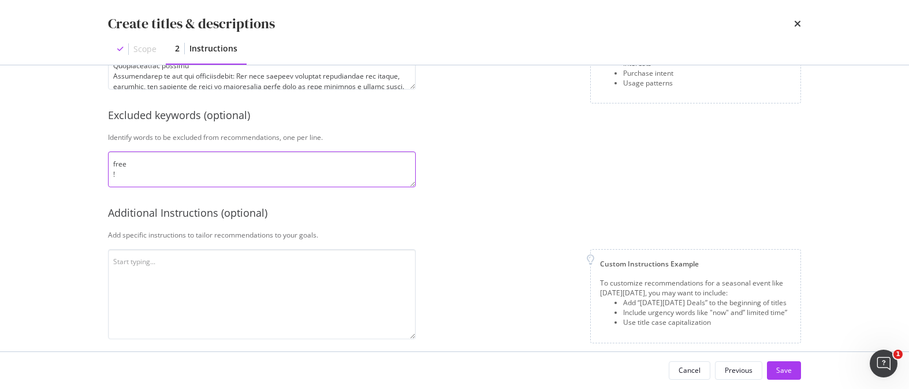
scroll to position [379, 0]
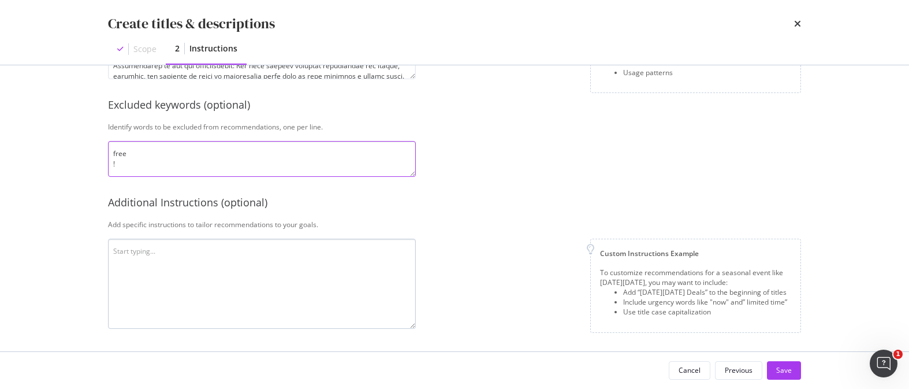
type textarea "free !"
click at [260, 247] on textarea "modal" at bounding box center [262, 284] width 308 height 90
type textarea "do not use exclamation points use proper grammar"
click at [780, 371] on div "Save" at bounding box center [784, 370] width 16 height 10
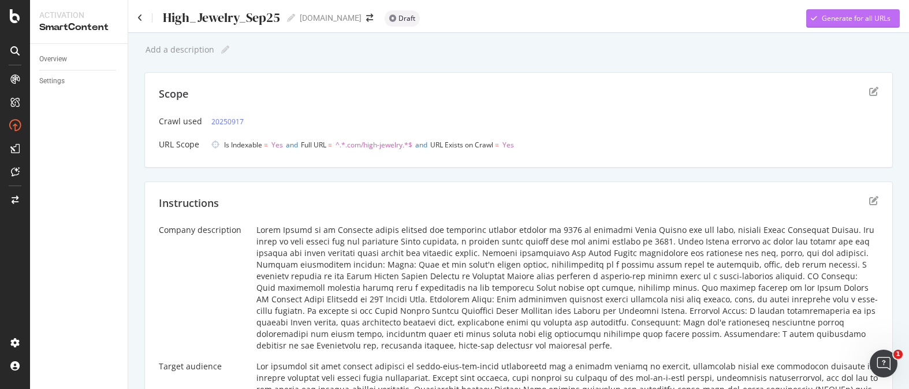
click at [852, 23] on div "Generate for all URLs" at bounding box center [856, 18] width 69 height 10
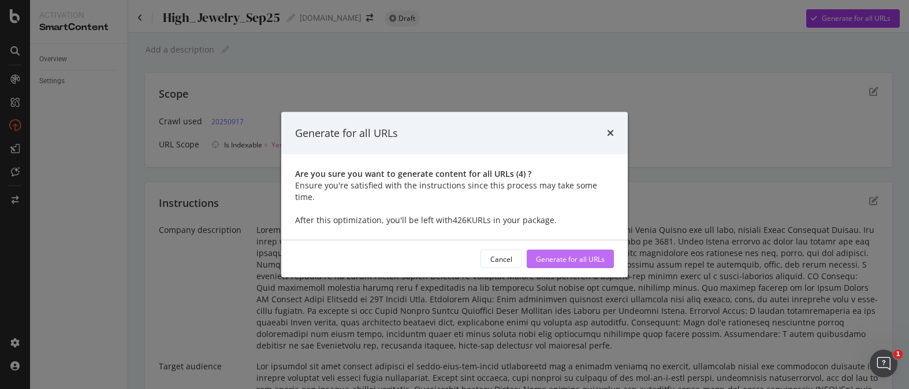
click at [577, 254] on div "Generate for all URLs" at bounding box center [570, 259] width 69 height 10
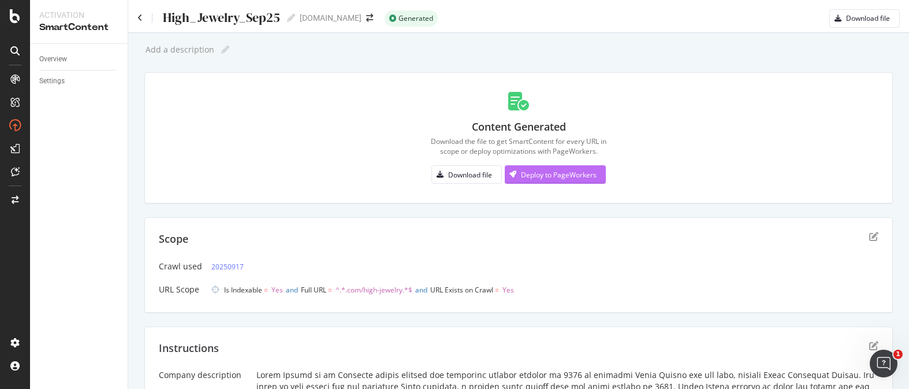
click at [582, 178] on div "Deploy to PageWorkers" at bounding box center [559, 175] width 76 height 10
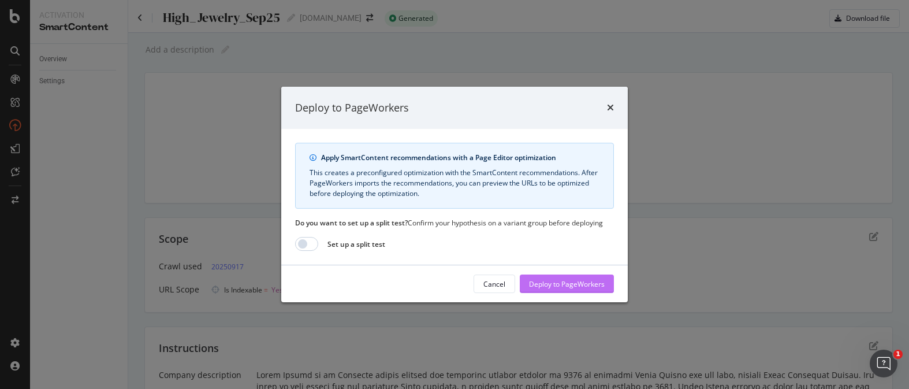
click at [569, 281] on div "Deploy to PageWorkers" at bounding box center [567, 284] width 76 height 10
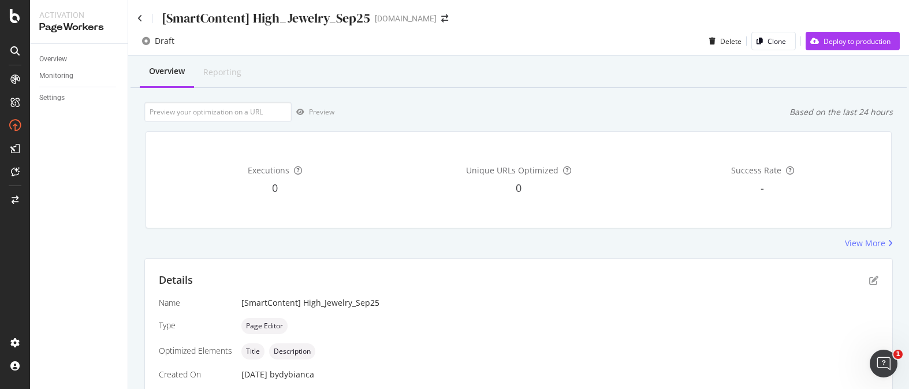
scroll to position [254, 0]
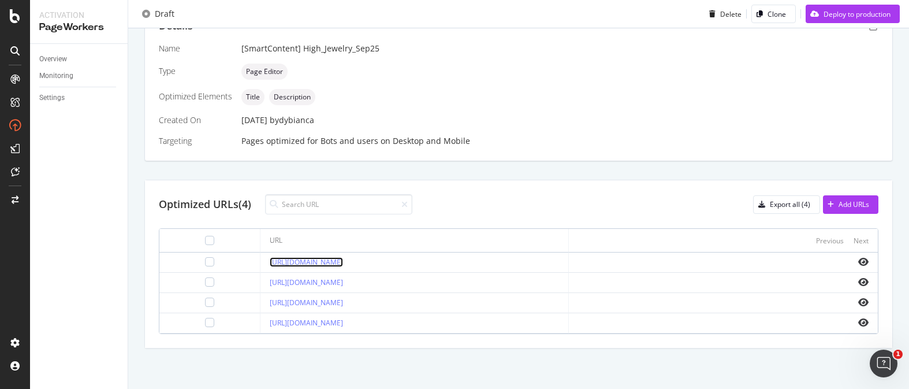
click at [343, 264] on link "[URL][DOMAIN_NAME]" at bounding box center [306, 262] width 73 height 10
click at [205, 259] on div at bounding box center [209, 261] width 9 height 9
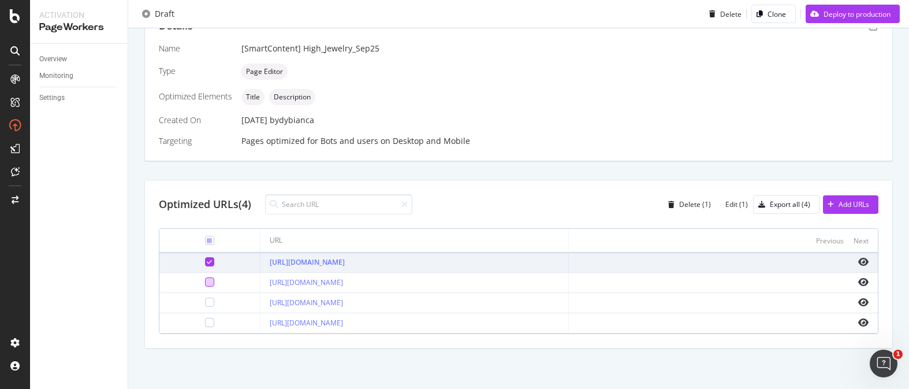
click at [205, 279] on div at bounding box center [209, 281] width 9 height 9
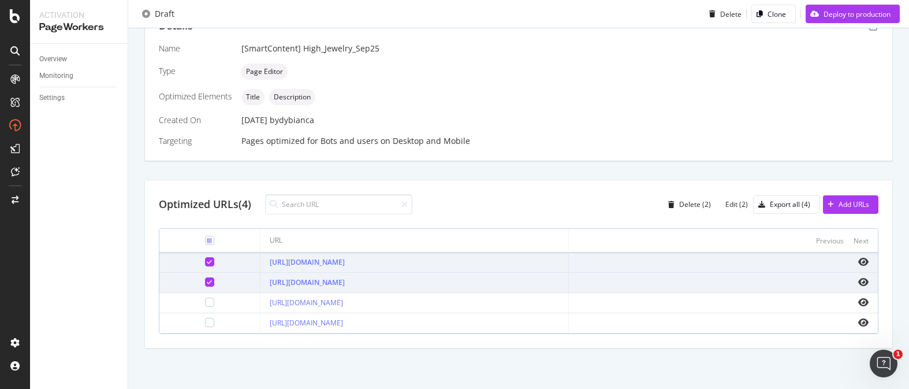
drag, startPoint x: 200, startPoint y: 299, endPoint x: 208, endPoint y: 314, distance: 16.3
click at [205, 299] on div at bounding box center [209, 301] width 9 height 9
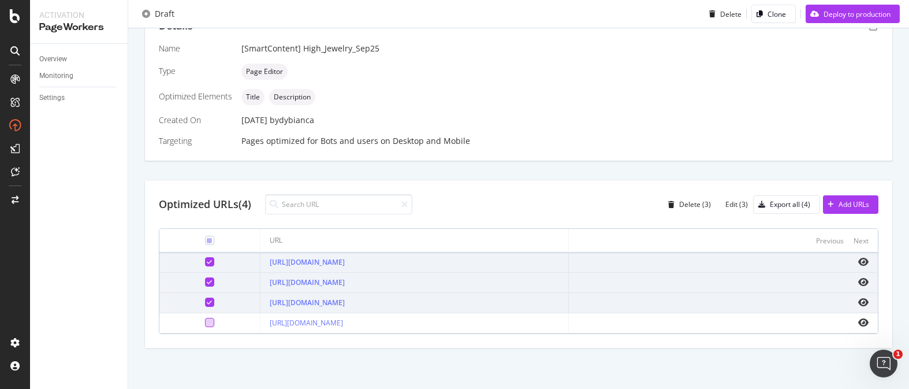
click at [205, 321] on div at bounding box center [209, 322] width 9 height 9
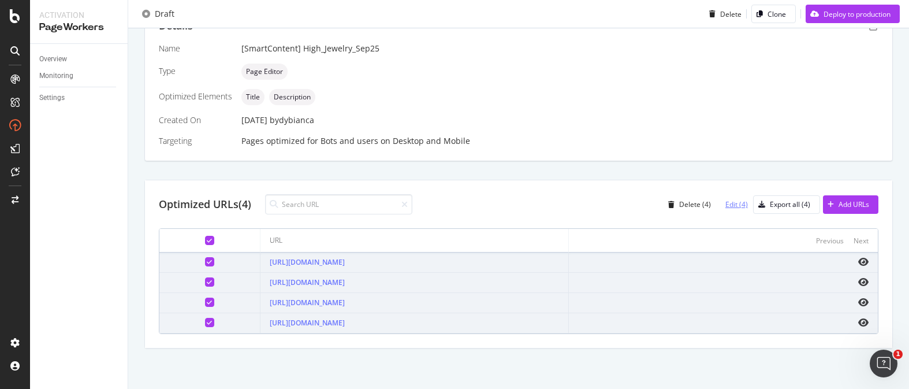
click at [728, 203] on div "Edit (4)" at bounding box center [736, 204] width 23 height 10
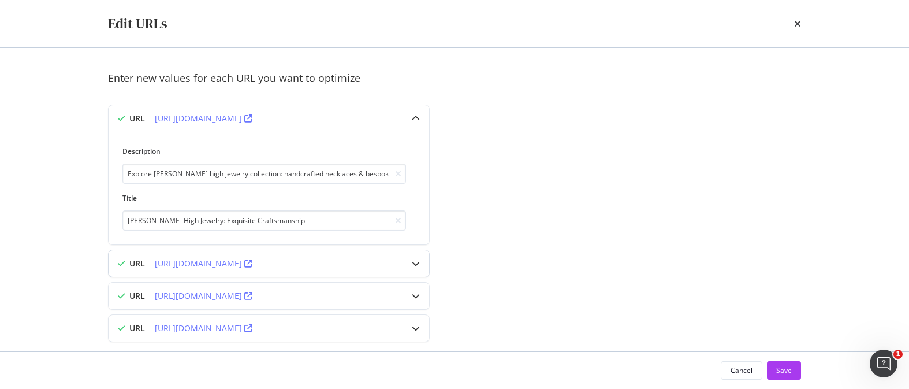
click at [420, 265] on div "modal" at bounding box center [416, 263] width 27 height 27
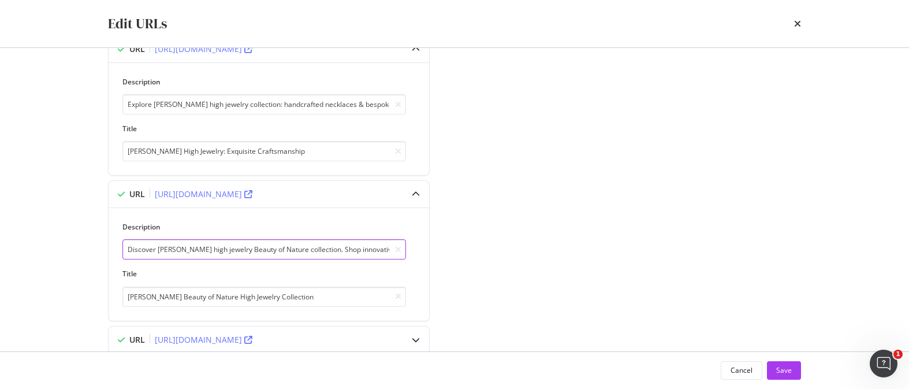
scroll to position [0, 219]
drag, startPoint x: 308, startPoint y: 251, endPoint x: 558, endPoint y: 262, distance: 250.3
click at [558, 262] on div "Enter new values for each URL you want to optimize URL https://www.davidyurman.…" at bounding box center [454, 207] width 693 height 411
click at [551, 272] on div "Enter new values for each URL you want to optimize URL https://www.davidyurman.…" at bounding box center [454, 207] width 693 height 411
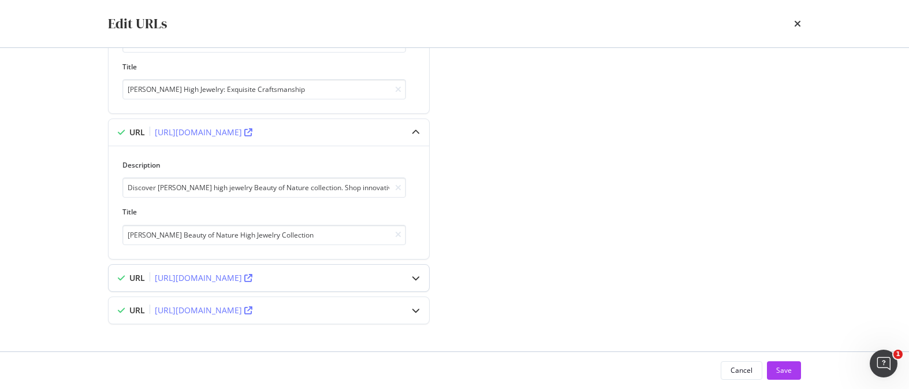
click at [411, 278] on div "modal" at bounding box center [416, 277] width 27 height 27
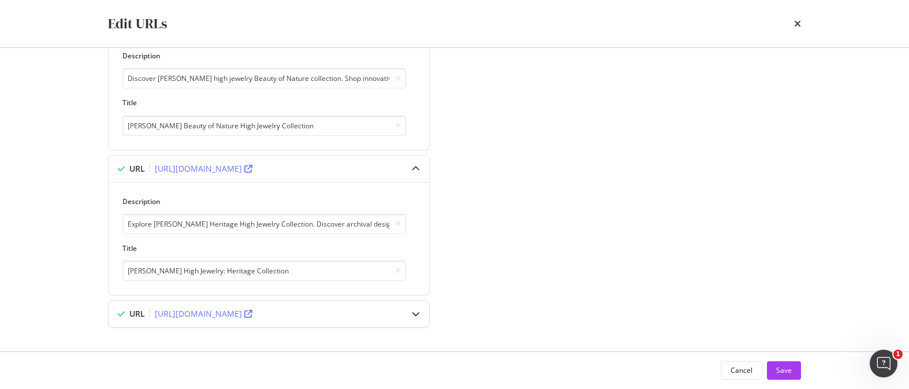
click at [422, 307] on div "modal" at bounding box center [416, 313] width 27 height 27
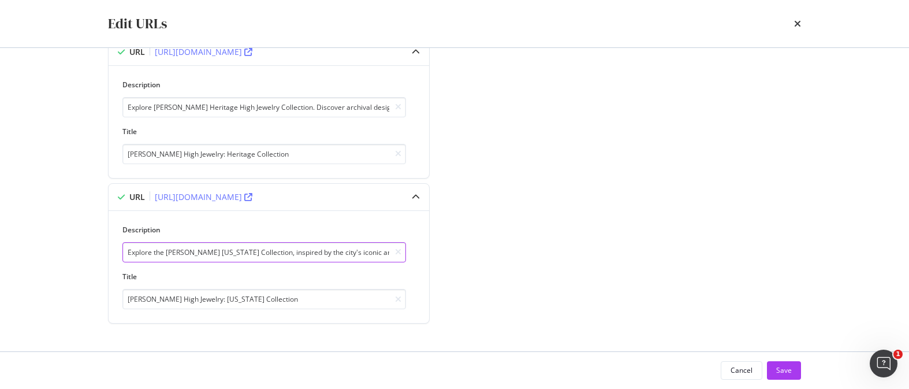
scroll to position [0, 238]
drag, startPoint x: 249, startPoint y: 256, endPoint x: 546, endPoint y: 277, distance: 297.6
click at [546, 277] on div "Enter new values for each URL you want to optimize URL https://www.davidyurman.…" at bounding box center [454, 32] width 693 height 637
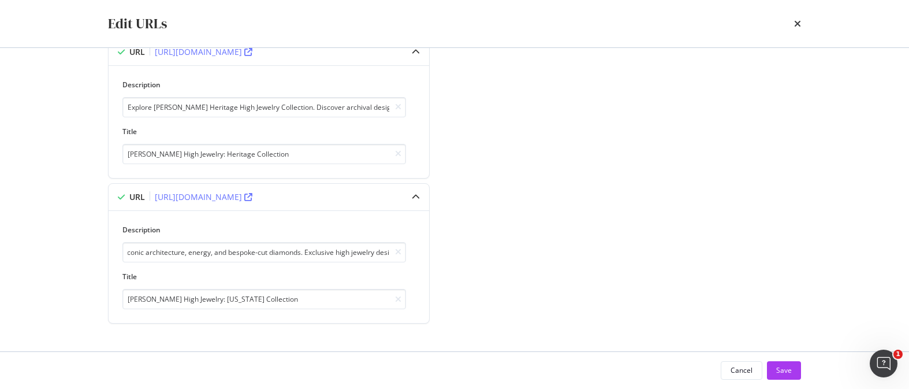
scroll to position [0, 0]
click at [548, 277] on div "Enter new values for each URL you want to optimize URL https://www.davidyurman.…" at bounding box center [454, 32] width 693 height 637
click at [788, 363] on div "Save" at bounding box center [784, 370] width 16 height 17
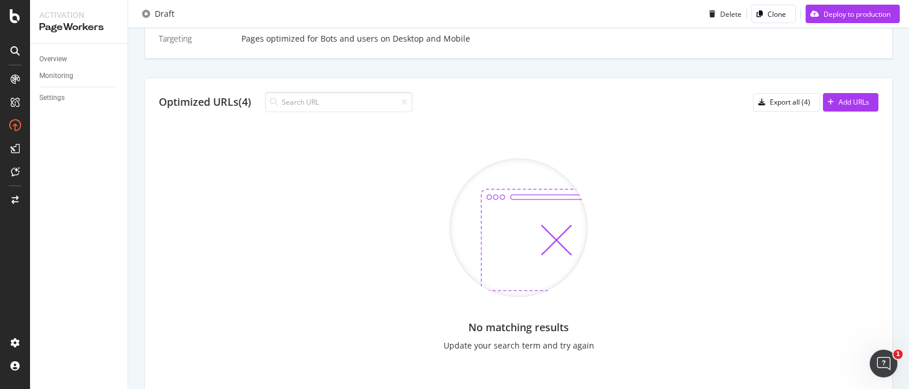
scroll to position [391, 0]
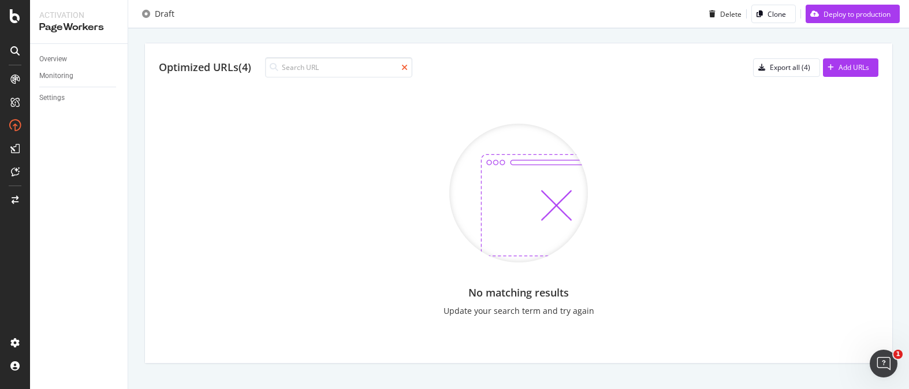
click at [408, 65] on icon at bounding box center [404, 68] width 6 height 8
click at [367, 65] on div "Details Name [SmartContent] High_Jewelry_Sep25 Type Page Editor Optimized Eleme…" at bounding box center [518, 114] width 748 height 495
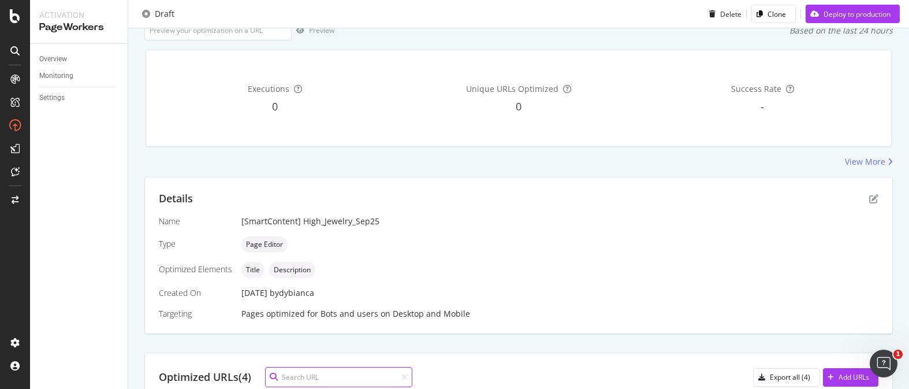
scroll to position [79, 0]
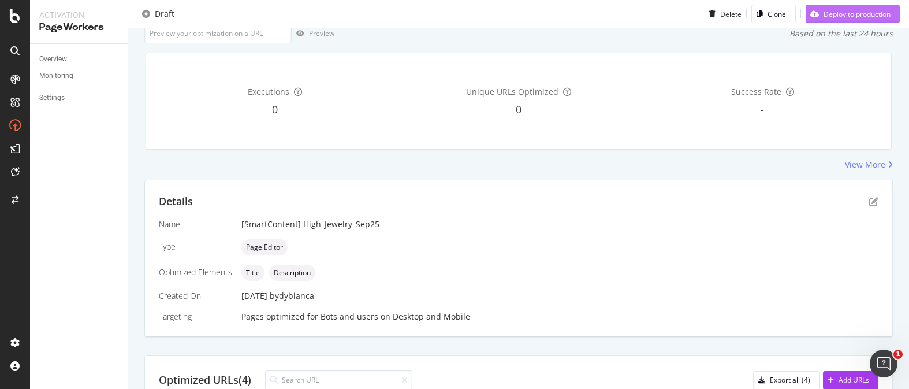
click at [848, 19] on div "Deploy to production" at bounding box center [848, 13] width 85 height 17
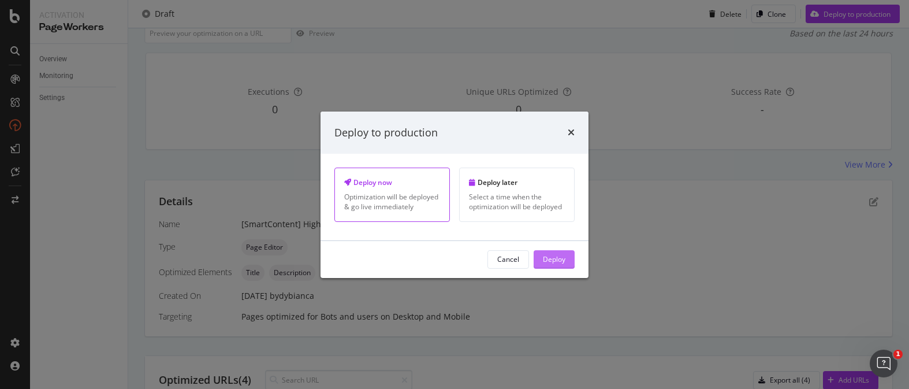
click at [560, 254] on div "Deploy" at bounding box center [554, 259] width 23 height 10
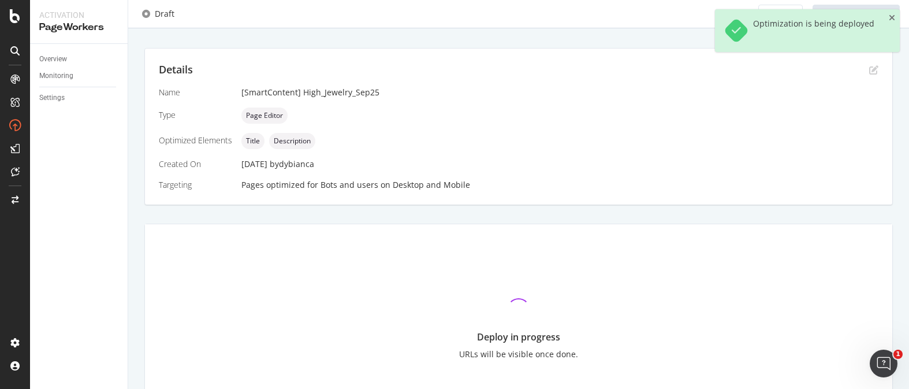
scroll to position [355, 0]
